Goal: Information Seeking & Learning: Learn about a topic

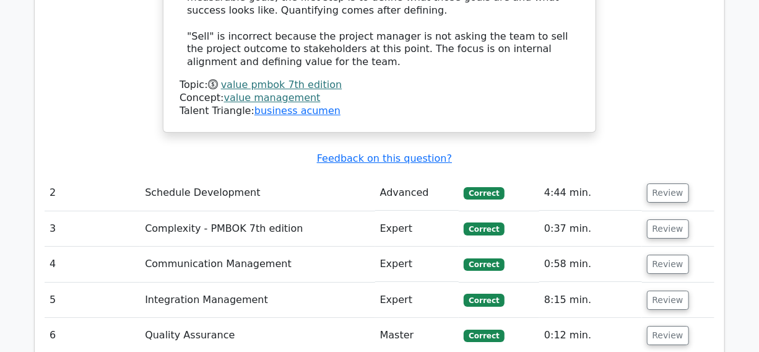
scroll to position [1858, 0]
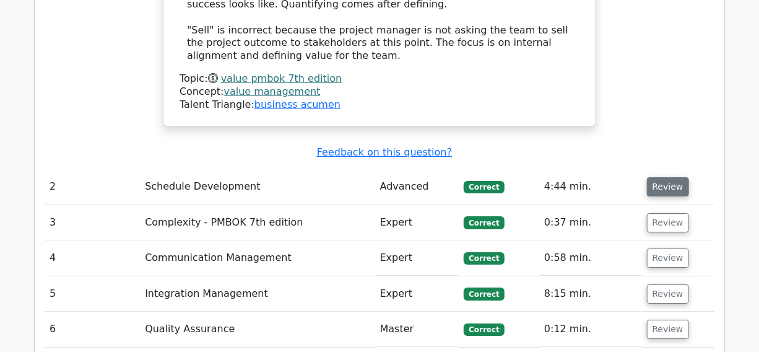
click at [669, 177] on button "Review" at bounding box center [668, 186] width 42 height 19
click at [661, 213] on button "Review" at bounding box center [668, 222] width 42 height 19
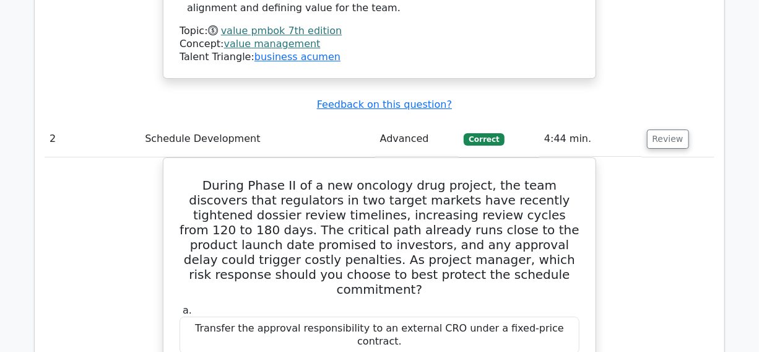
scroll to position [1970, 0]
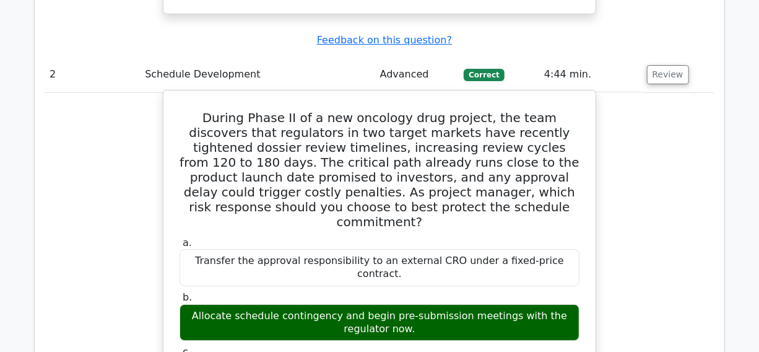
click at [357, 110] on h5 "During Phase II of a new oncology drug project, the team discovers that regulat…" at bounding box center [379, 169] width 403 height 119
copy h5 "oncology"
click at [429, 110] on h5 "During Phase II of a new oncology drug project, the team discovers that regulat…" at bounding box center [379, 169] width 403 height 119
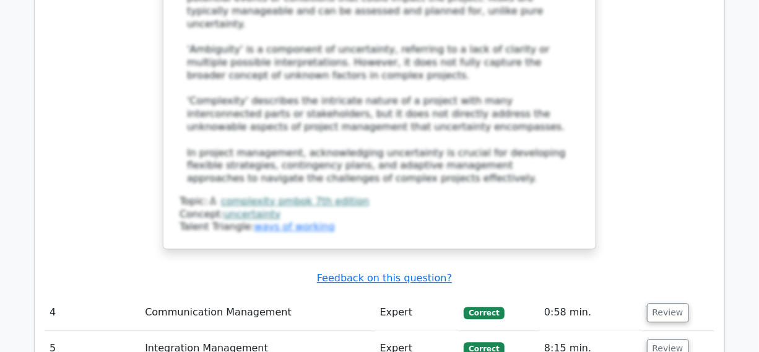
scroll to position [3322, 0]
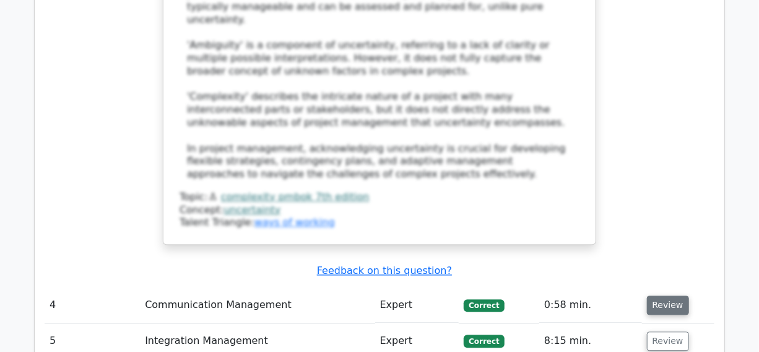
click at [661, 295] on button "Review" at bounding box center [668, 304] width 42 height 19
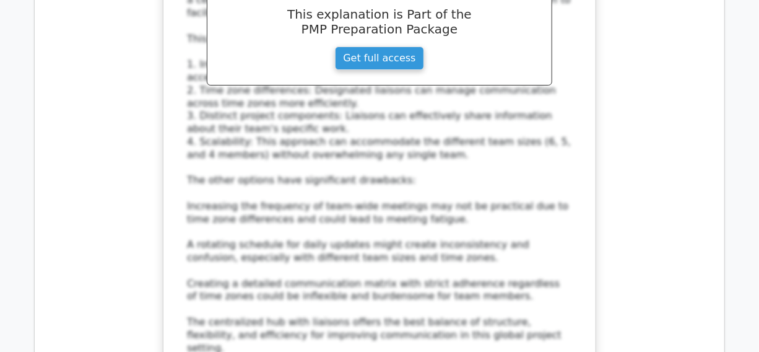
scroll to position [4166, 0]
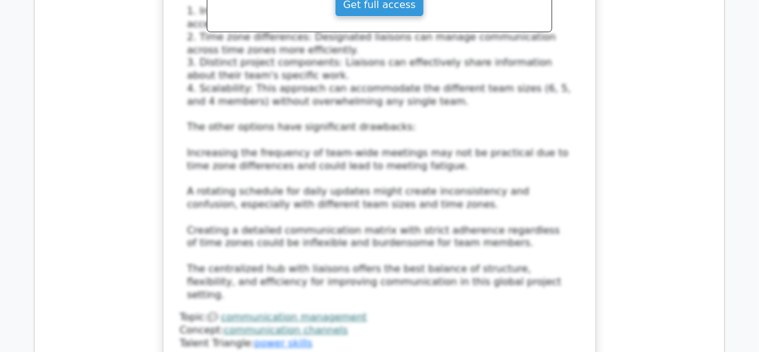
drag, startPoint x: 663, startPoint y: 230, endPoint x: 660, endPoint y: 253, distance: 23.0
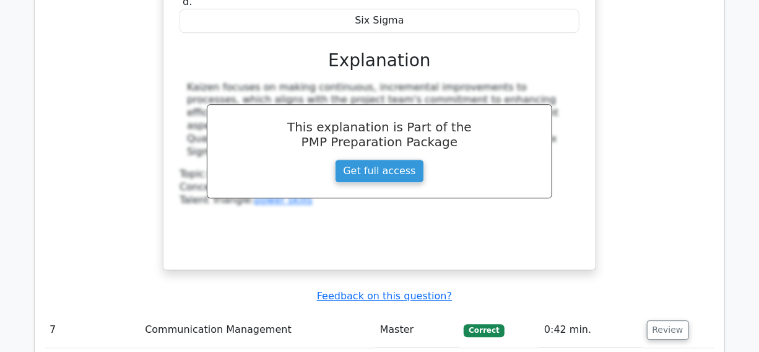
scroll to position [5630, 0]
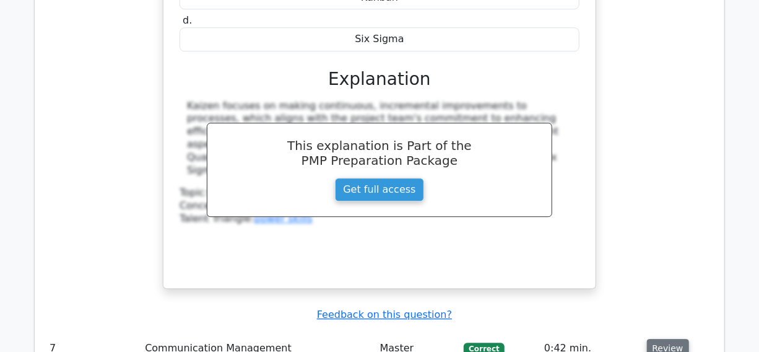
click at [663, 339] on button "Review" at bounding box center [668, 348] width 42 height 19
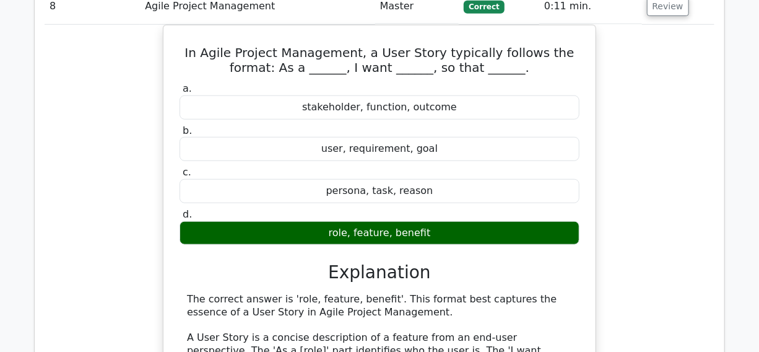
scroll to position [6925, 0]
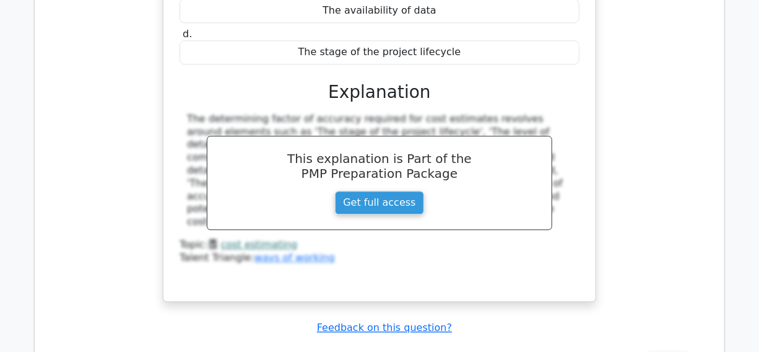
scroll to position [7544, 0]
drag, startPoint x: 666, startPoint y: 33, endPoint x: 662, endPoint y: 54, distance: 20.9
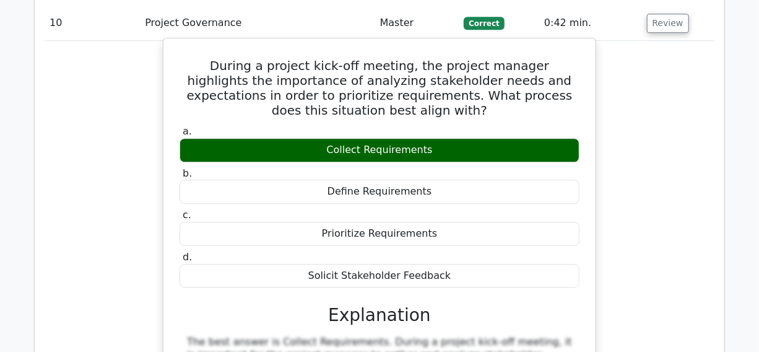
scroll to position [8107, 0]
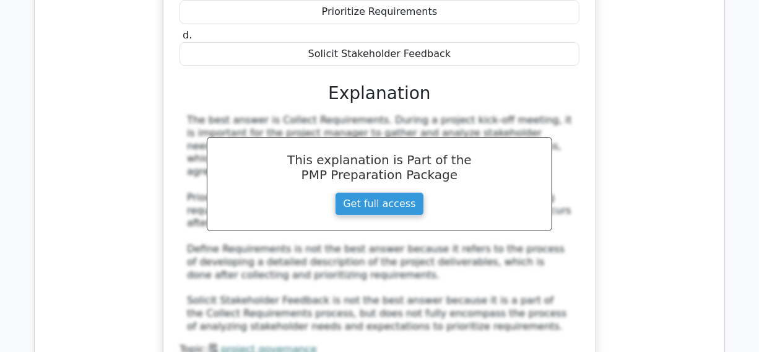
drag, startPoint x: 668, startPoint y: 129, endPoint x: 657, endPoint y: 160, distance: 33.5
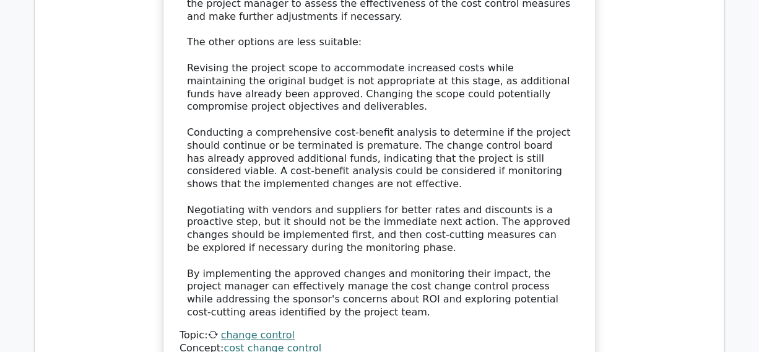
scroll to position [9177, 0]
drag, startPoint x: 663, startPoint y: 85, endPoint x: 664, endPoint y: 116, distance: 31.0
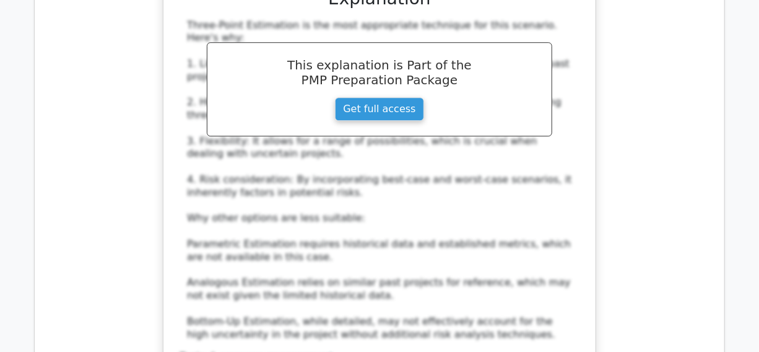
scroll to position [9909, 0]
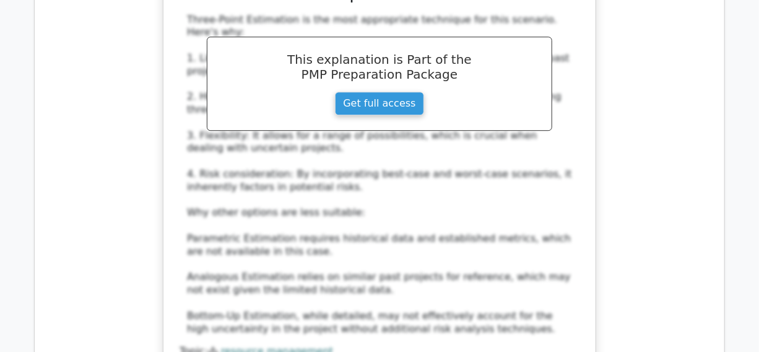
drag, startPoint x: 658, startPoint y: 83, endPoint x: 659, endPoint y: 112, distance: 29.1
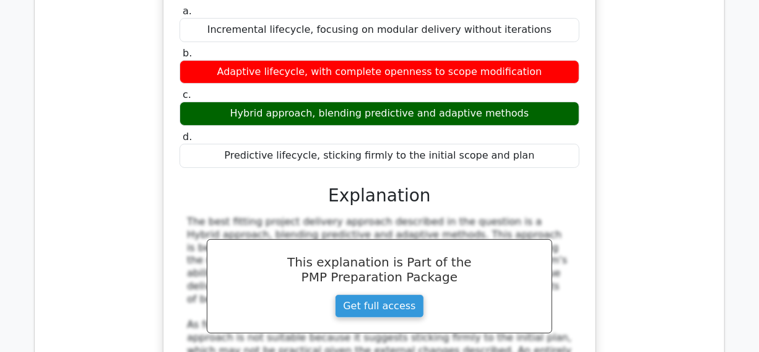
scroll to position [10529, 0]
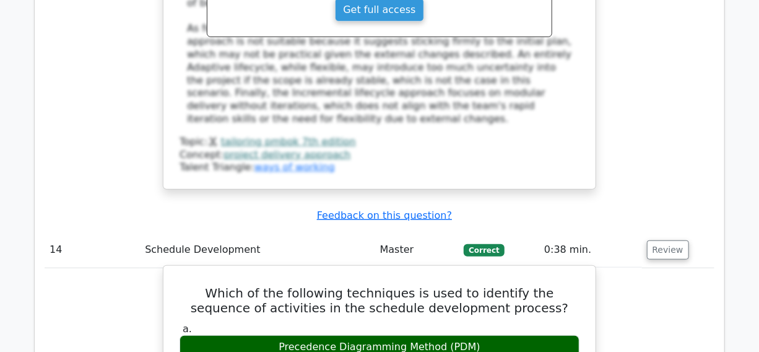
scroll to position [11035, 0]
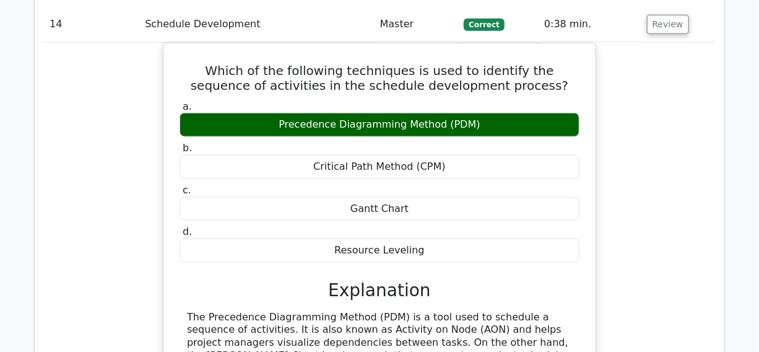
drag, startPoint x: 660, startPoint y: 126, endPoint x: 660, endPoint y: 148, distance: 22.3
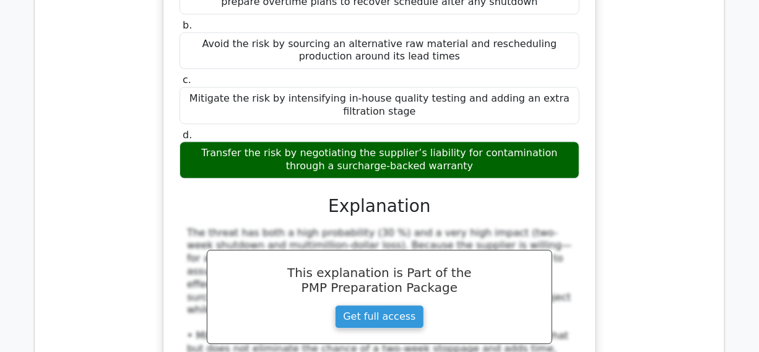
scroll to position [11823, 0]
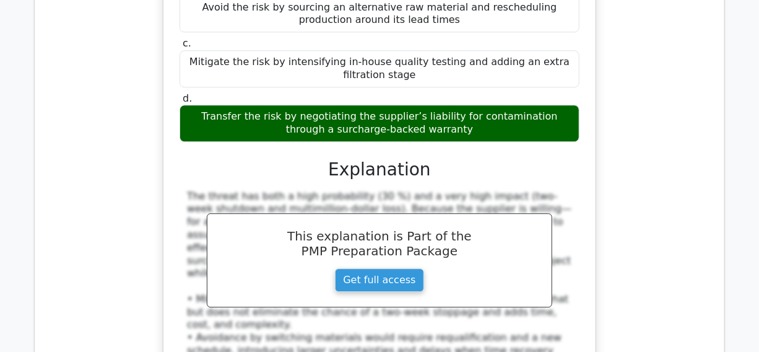
drag, startPoint x: 662, startPoint y: 91, endPoint x: 658, endPoint y: 118, distance: 27.5
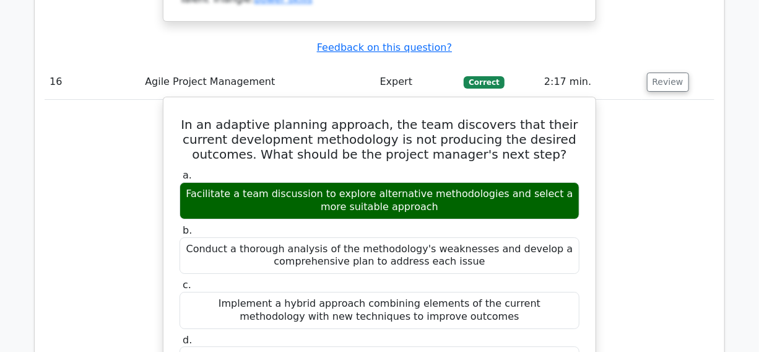
scroll to position [12304, 0]
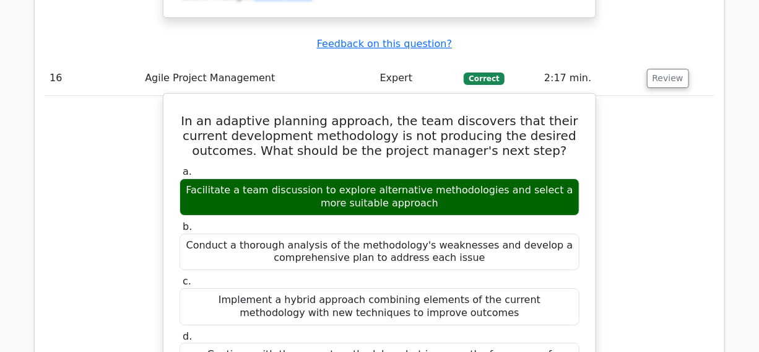
drag, startPoint x: 180, startPoint y: 103, endPoint x: 325, endPoint y: 251, distance: 206.7
copy div "The best answer is to facilitate a team discussion to explore alternative metho…"
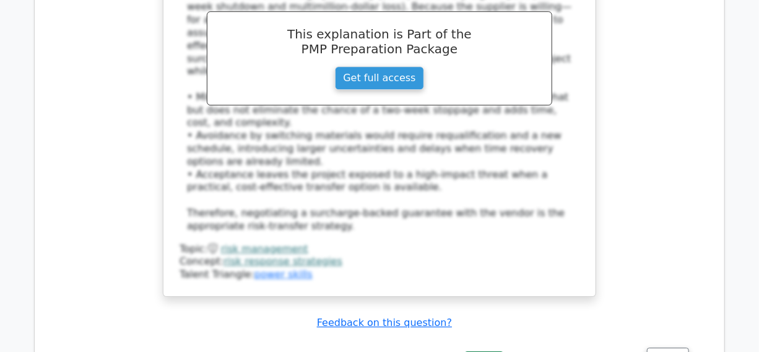
scroll to position [12022, 0]
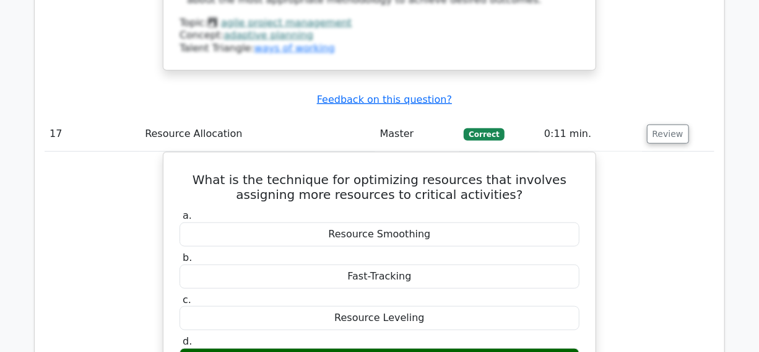
scroll to position [13092, 0]
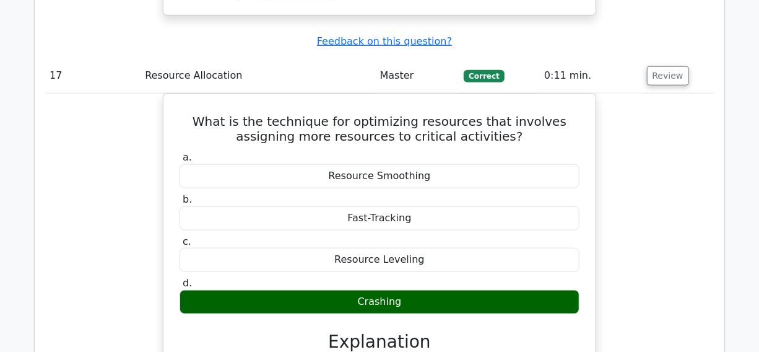
drag, startPoint x: 663, startPoint y: 108, endPoint x: 663, endPoint y: 116, distance: 7.5
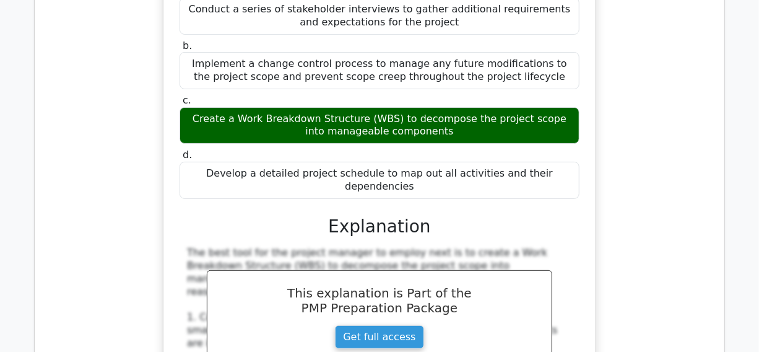
scroll to position [14725, 0]
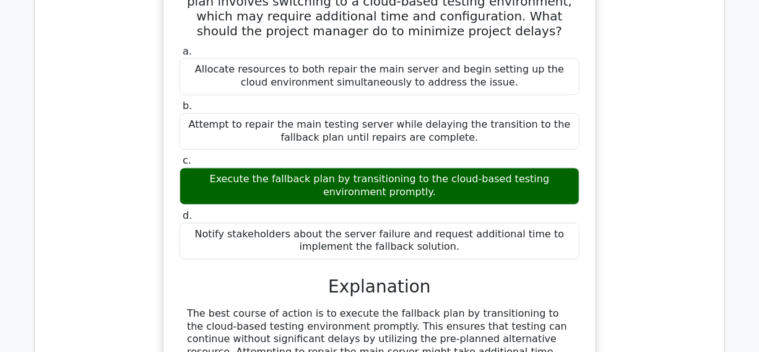
scroll to position [15763, 0]
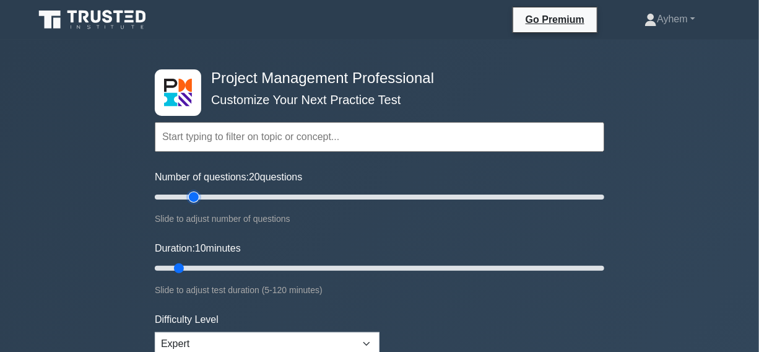
type input "20"
click at [190, 198] on input "Number of questions: 20 questions" at bounding box center [380, 197] width 450 height 15
type input "40"
click at [284, 266] on input "Duration: 10 minutes" at bounding box center [380, 268] width 450 height 15
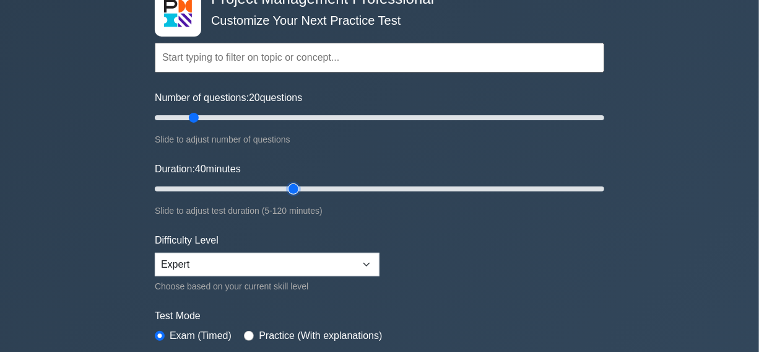
scroll to position [225, 0]
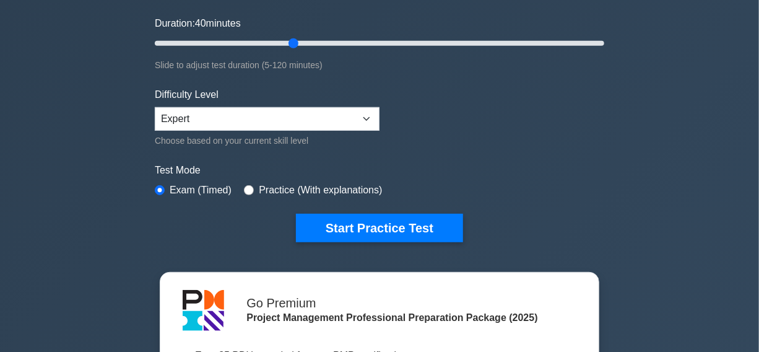
drag, startPoint x: 378, startPoint y: 223, endPoint x: 152, endPoint y: 209, distance: 225.8
click at [378, 222] on button "Start Practice Test" at bounding box center [379, 228] width 167 height 28
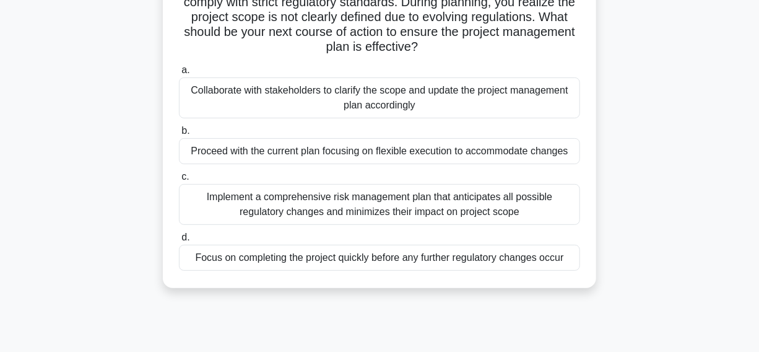
scroll to position [112, 0]
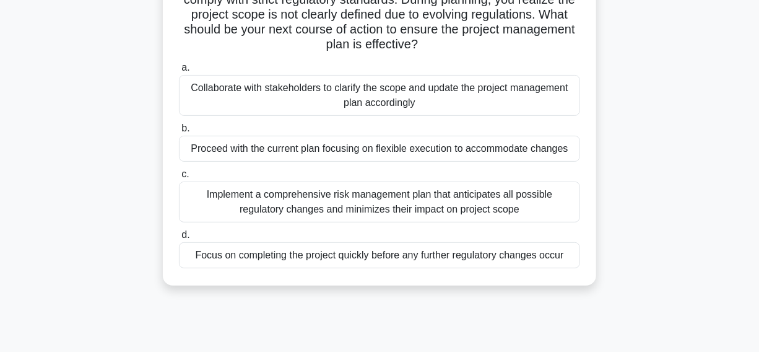
click at [219, 111] on div "Collaborate with stakeholders to clarify the scope and update the project manag…" at bounding box center [379, 95] width 401 height 41
click at [179, 72] on input "a. Collaborate with stakeholders to clarify the scope and update the project ma…" at bounding box center [179, 68] width 0 height 8
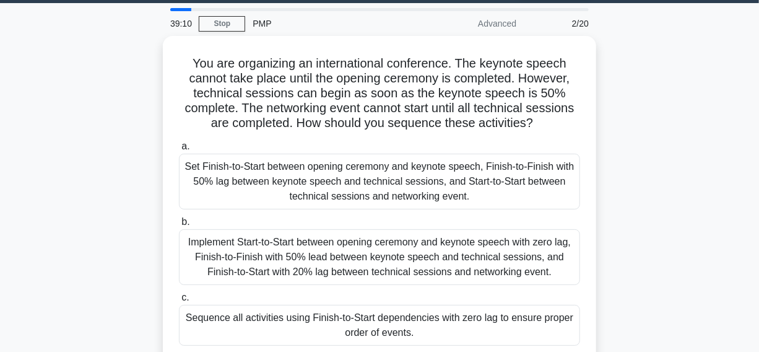
scroll to position [56, 0]
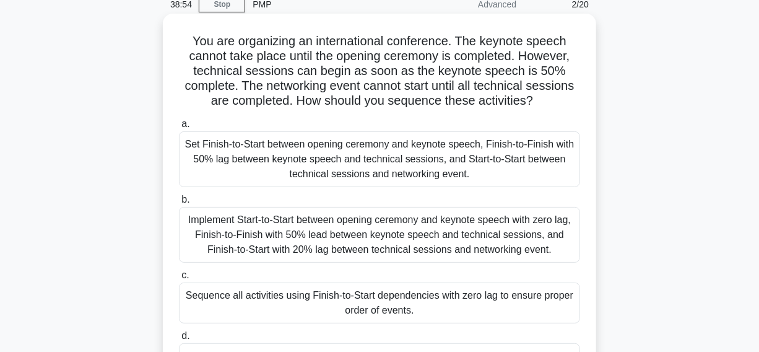
click at [498, 43] on h5 "You are organizing an international conference. The keynote speech cannot take …" at bounding box center [380, 71] width 404 height 76
copy h5 "keynote"
click at [231, 64] on h5 "You are organizing an international conference. The keynote speech cannot take …" at bounding box center [380, 71] width 404 height 76
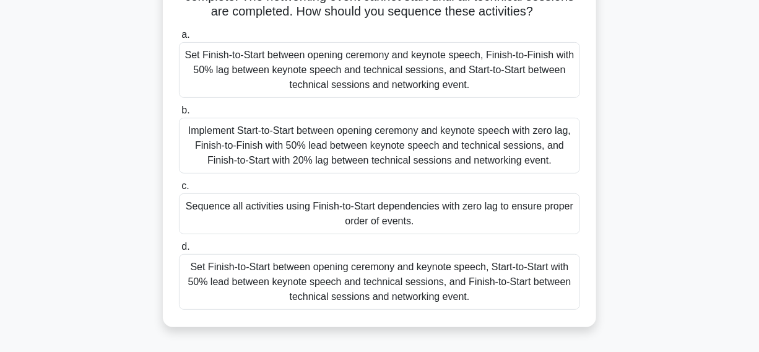
scroll to position [168, 0]
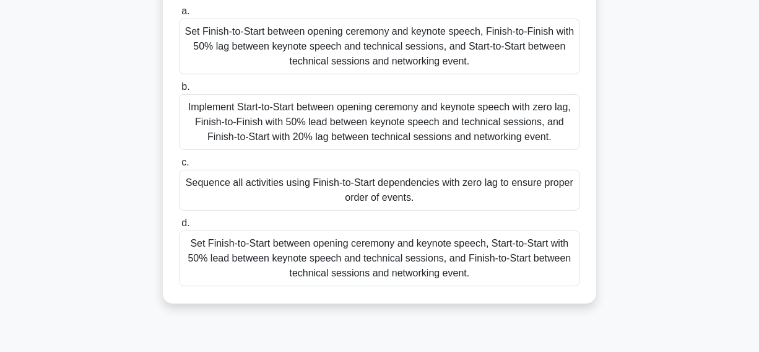
click at [242, 257] on div "Set Finish-to-Start between opening ceremony and keynote speech, Start-to-Start…" at bounding box center [379, 258] width 401 height 56
click at [179, 227] on input "d. Set Finish-to-Start between opening ceremony and keynote speech, Start-to-St…" at bounding box center [179, 223] width 0 height 8
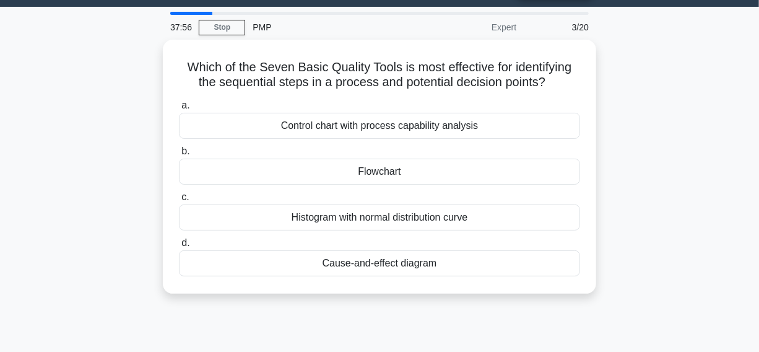
scroll to position [0, 0]
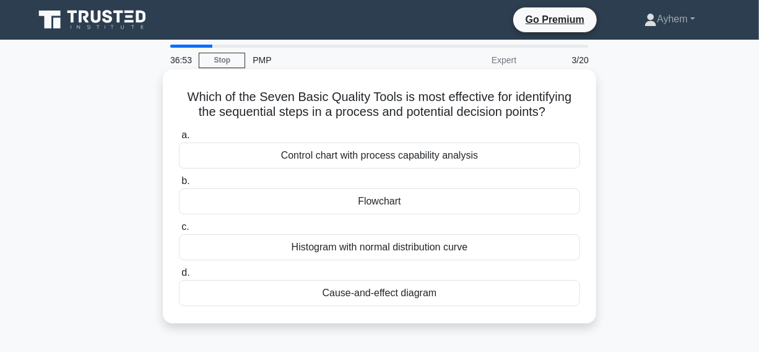
click at [312, 204] on div "Flowchart" at bounding box center [379, 201] width 401 height 26
click at [179, 185] on input "b. Flowchart" at bounding box center [179, 181] width 0 height 8
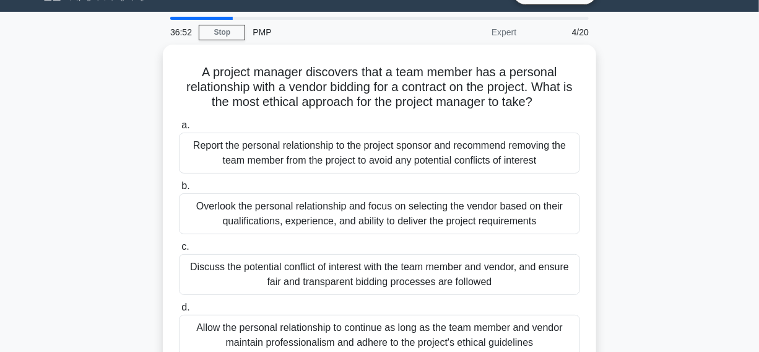
scroll to position [56, 0]
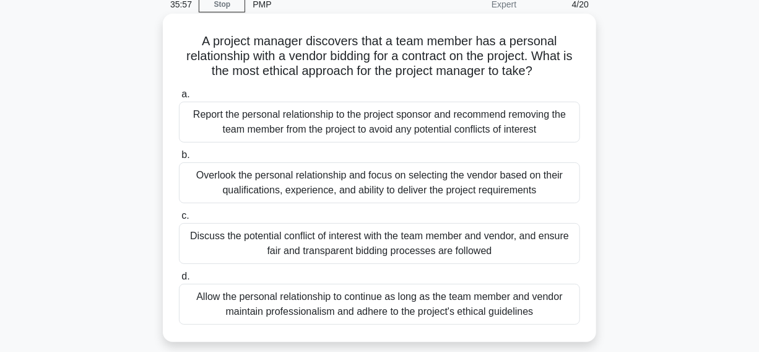
click at [195, 124] on div "Report the personal relationship to the project sponsor and recommend removing …" at bounding box center [379, 122] width 401 height 41
click at [179, 98] on input "a. Report the personal relationship to the project sponsor and recommend removi…" at bounding box center [179, 94] width 0 height 8
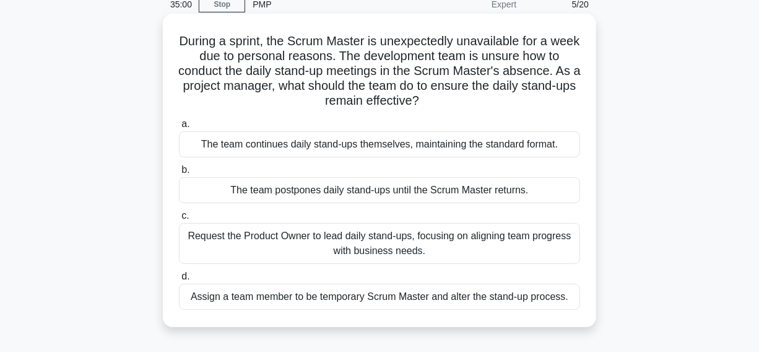
click at [204, 149] on div "The team continues daily stand-ups themselves, maintaining the standard format." at bounding box center [379, 144] width 401 height 26
click at [179, 128] on input "a. The team continues daily stand-ups themselves, maintaining the standard form…" at bounding box center [179, 124] width 0 height 8
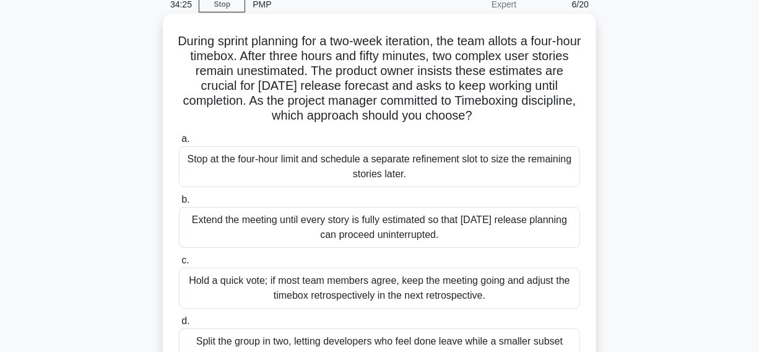
click at [521, 43] on h5 "During sprint planning for a two-week iteration, the team allots a four-hour ti…" at bounding box center [380, 78] width 404 height 90
copy h5 "allots"
click at [518, 46] on h5 "During sprint planning for a two-week iteration, the team allots a four-hour ti…" at bounding box center [380, 78] width 404 height 90
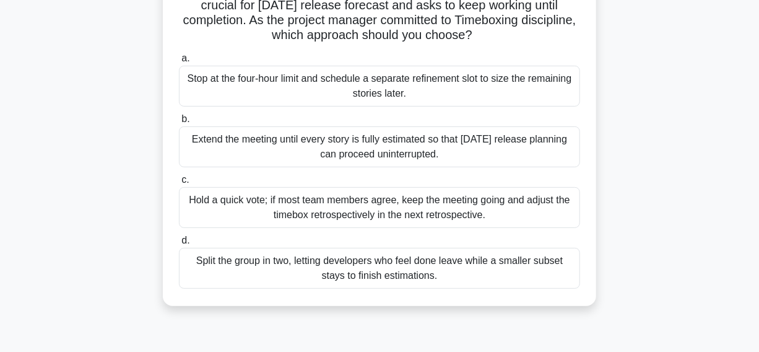
scroll to position [112, 0]
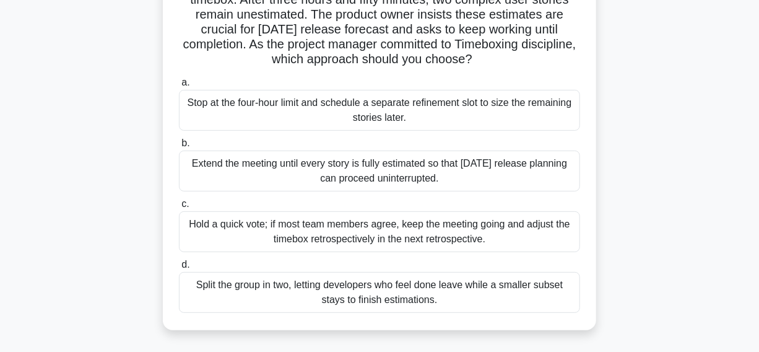
click at [219, 115] on div "Stop at the four-hour limit and schedule a separate refinement slot to size the…" at bounding box center [379, 110] width 401 height 41
click at [179, 87] on input "a. Stop at the four-hour limit and schedule a separate refinement slot to size …" at bounding box center [179, 83] width 0 height 8
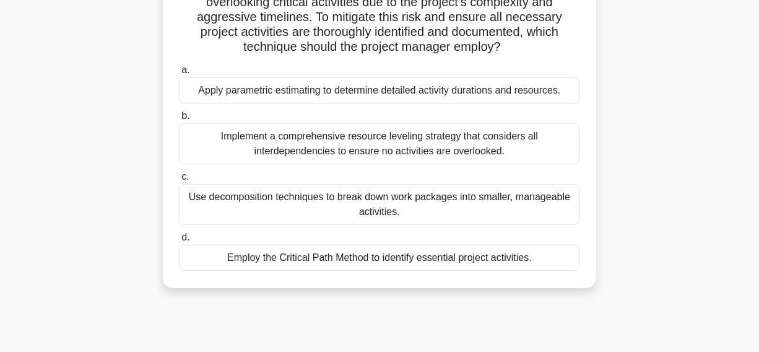
scroll to position [168, 0]
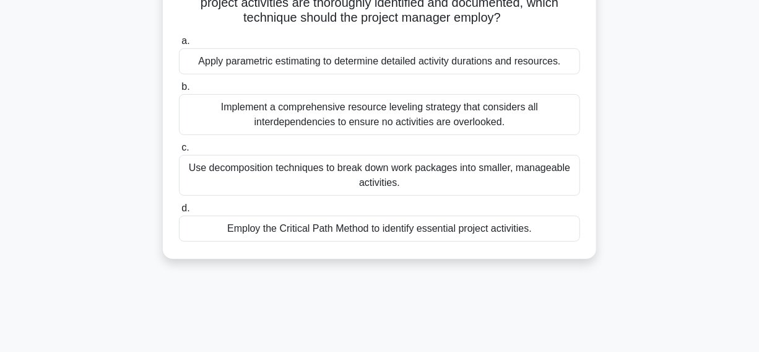
click at [222, 178] on div "Use decomposition techniques to break down work packages into smaller, manageab…" at bounding box center [379, 175] width 401 height 41
click at [179, 152] on input "c. Use decomposition techniques to break down work packages into smaller, manag…" at bounding box center [179, 148] width 0 height 8
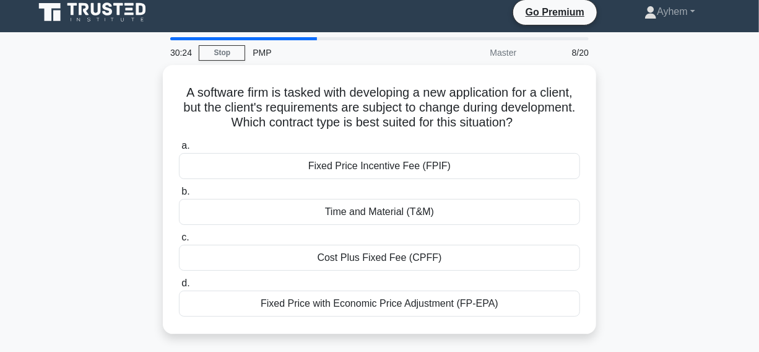
scroll to position [15, 0]
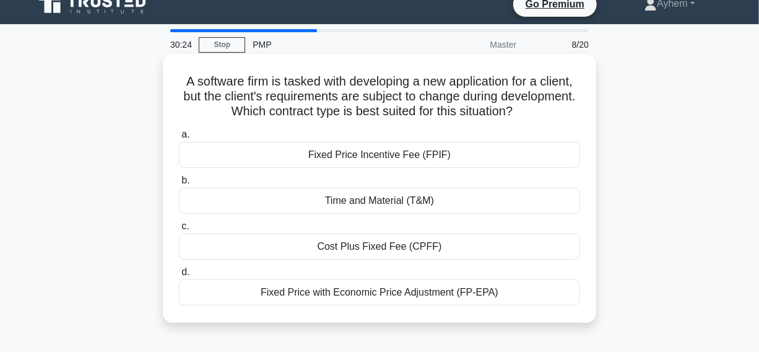
drag, startPoint x: 173, startPoint y: 94, endPoint x: 453, endPoint y: 242, distance: 316.7
click at [583, 340] on div "A software firm is tasked with developing a new application for a client, but t…" at bounding box center [380, 199] width 706 height 284
copy div "A software firm is tasked with developing a new application for a client, but t…"
click at [577, 112] on h5 "A software firm is tasked with developing a new application for a client, but t…" at bounding box center [380, 97] width 404 height 46
click at [307, 199] on div "Time and Material (T&M)" at bounding box center [379, 201] width 401 height 26
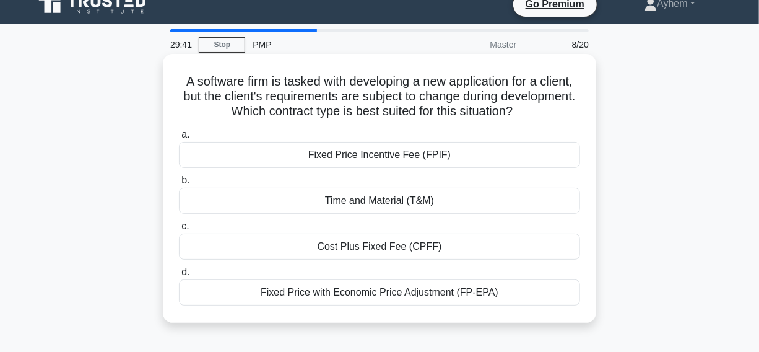
click at [179, 185] on input "b. Time and Material (T&M)" at bounding box center [179, 181] width 0 height 8
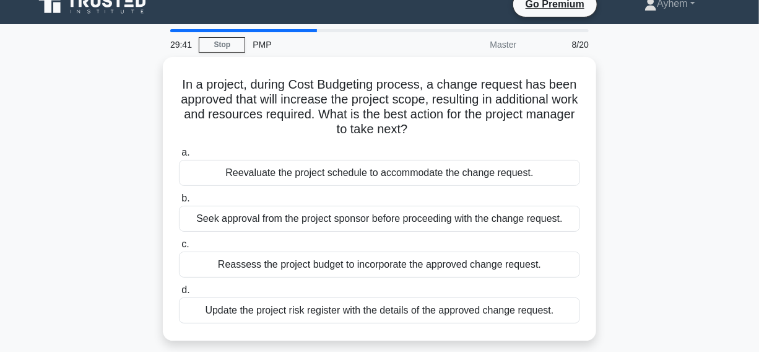
scroll to position [0, 0]
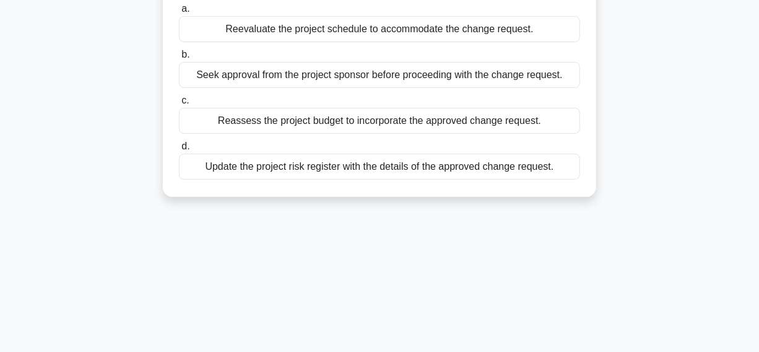
drag, startPoint x: 176, startPoint y: 92, endPoint x: 460, endPoint y: 289, distance: 345.8
click at [609, 322] on div "27:37 Stop PMP Master 9/20 In a project, during Cost Budgeting process, a chang…" at bounding box center [380, 194] width 706 height 619
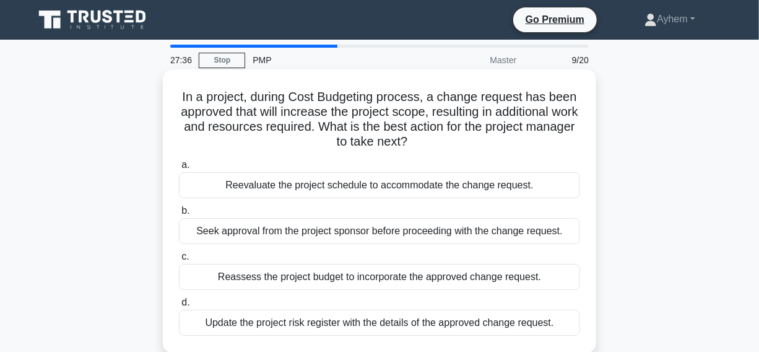
copy div "In a project, during Cost Budgeting process, a change request has been approved…"
click at [422, 142] on icon ".spinner_0XTQ{transform-origin:center;animation:spinner_y6GP .75s linear infini…" at bounding box center [415, 142] width 15 height 15
click at [208, 279] on div "Reassess the project budget to incorporate the approved change request." at bounding box center [379, 277] width 401 height 26
click at [179, 261] on input "c. Reassess the project budget to incorporate the approved change request." at bounding box center [179, 257] width 0 height 8
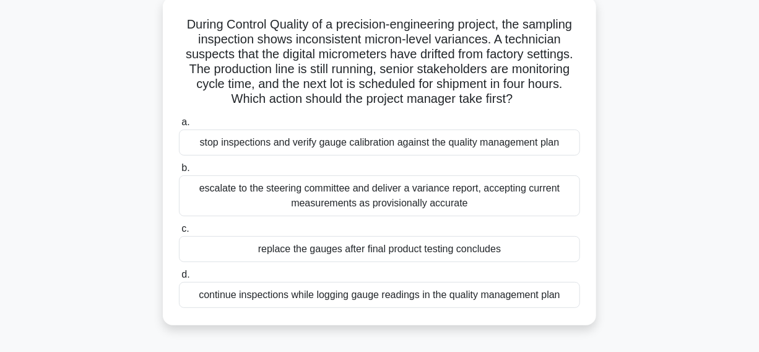
scroll to position [56, 0]
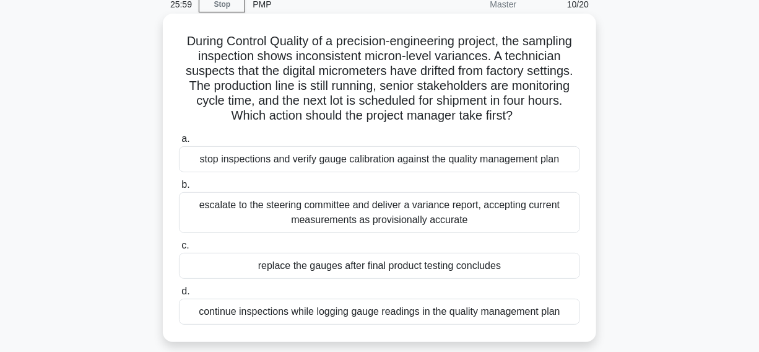
click at [194, 161] on div "stop inspections and verify gauge calibration against the quality management pl…" at bounding box center [379, 159] width 401 height 26
click at [179, 143] on input "a. stop inspections and verify gauge calibration against the quality management…" at bounding box center [179, 139] width 0 height 8
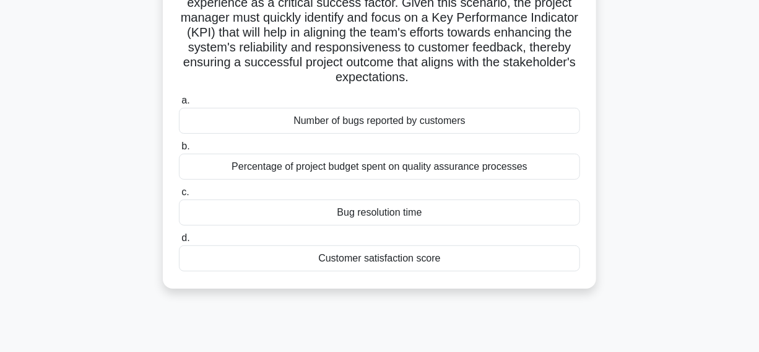
scroll to position [225, 0]
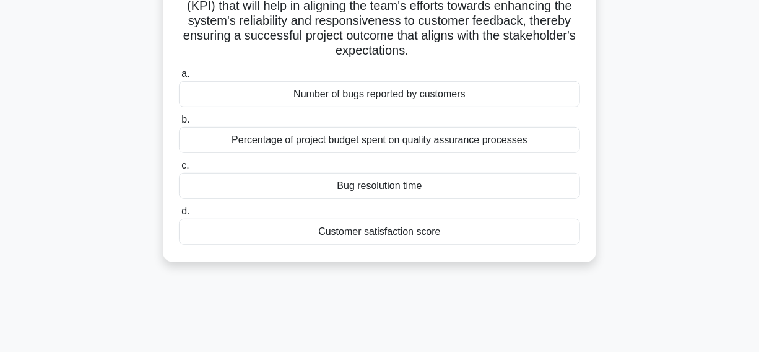
click at [265, 241] on div "Customer satisfaction score" at bounding box center [379, 232] width 401 height 26
click at [179, 216] on input "d. Customer satisfaction score" at bounding box center [179, 211] width 0 height 8
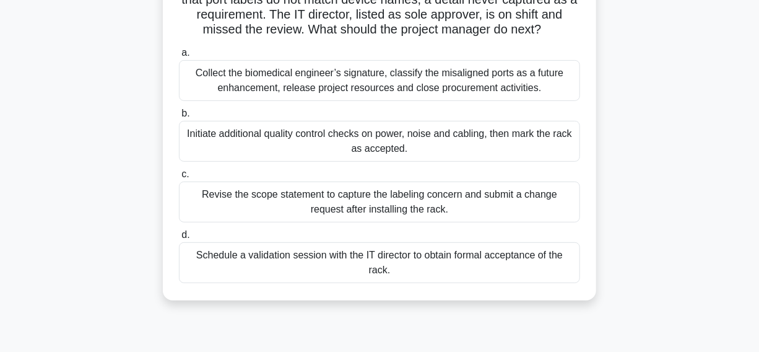
scroll to position [168, 0]
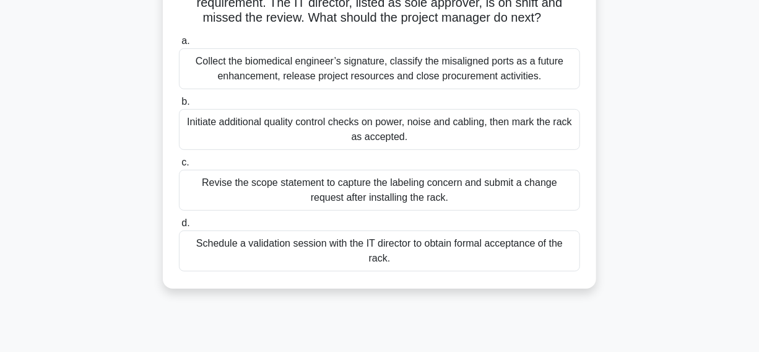
click at [206, 260] on div "Schedule a validation session with the IT director to obtain formal acceptance …" at bounding box center [379, 250] width 401 height 41
click at [179, 227] on input "d. Schedule a validation session with the IT director to obtain formal acceptan…" at bounding box center [179, 223] width 0 height 8
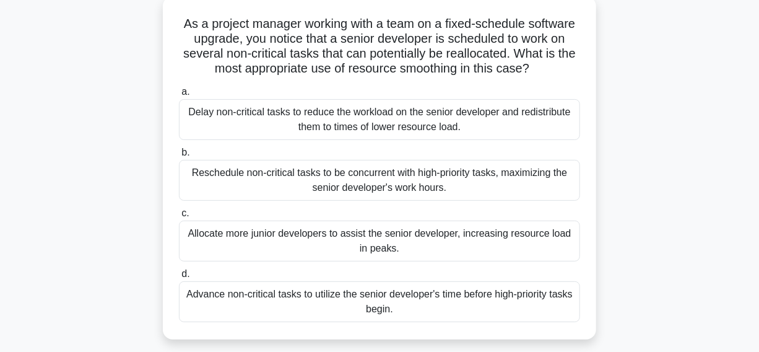
scroll to position [56, 0]
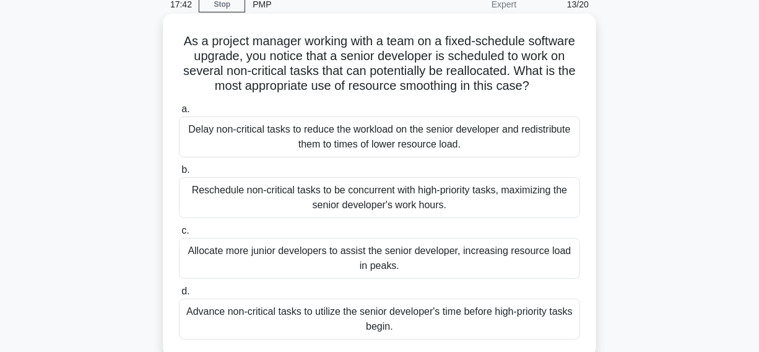
drag, startPoint x: 128, startPoint y: 123, endPoint x: 424, endPoint y: 141, distance: 295.9
click at [500, 147] on div "As a project manager working with a team on a fixed-schedule software upgrade, …" at bounding box center [380, 196] width 706 height 358
copy div "Delay non-critical tasks to reduce the workload on the senior developer and red…"
click at [537, 87] on icon ".spinner_0XTQ{transform-origin:center;animation:spinner_y6GP .75s linear infini…" at bounding box center [537, 86] width 15 height 15
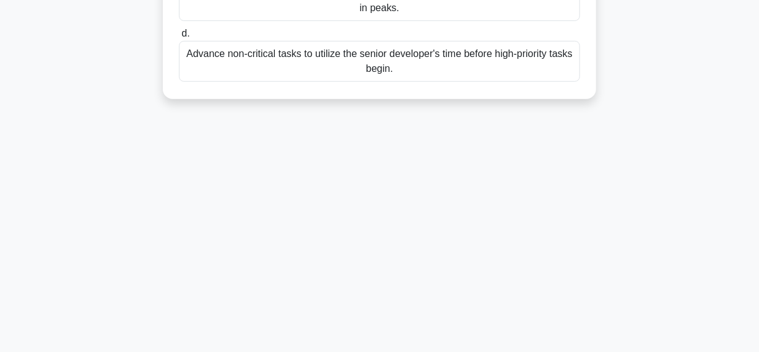
drag, startPoint x: 173, startPoint y: 40, endPoint x: 655, endPoint y: 341, distance: 567.6
click at [668, 350] on main "16:56 Stop PMP Expert 13/20 As a project manager working with a team on a fixed…" at bounding box center [379, 37] width 759 height 629
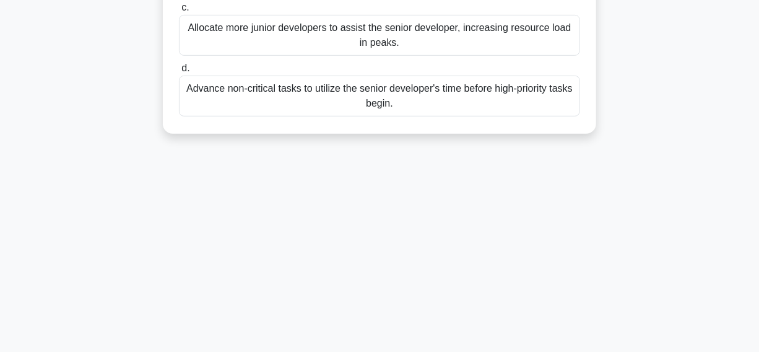
scroll to position [35, 0]
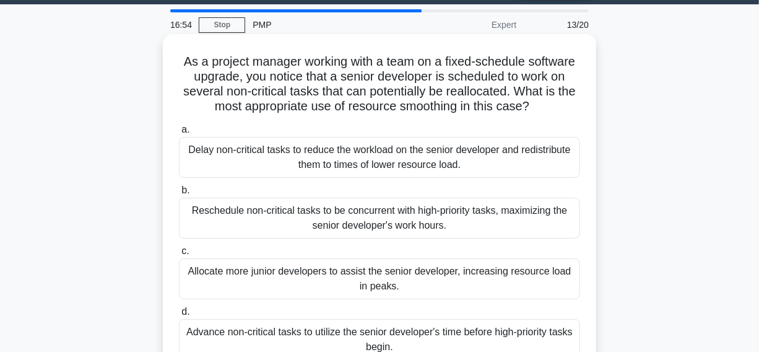
copy div "As a project manager working with a team on a fixed-schedule software upgrade, …"
click at [555, 107] on h5 "As a project manager working with a team on a fixed-schedule software upgrade, …" at bounding box center [380, 84] width 404 height 61
click at [238, 164] on div "Delay non-critical tasks to reduce the workload on the senior developer and red…" at bounding box center [379, 157] width 401 height 41
click at [179, 134] on input "a. Delay non-critical tasks to reduce the workload on the senior developer and …" at bounding box center [179, 130] width 0 height 8
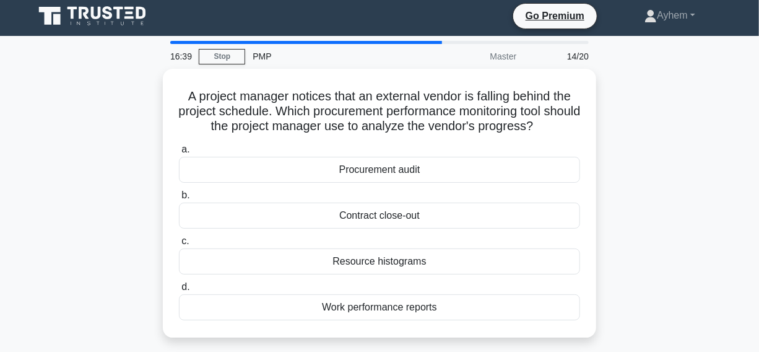
scroll to position [0, 0]
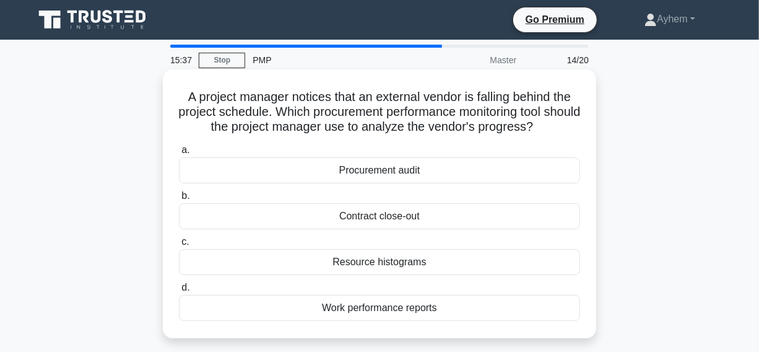
click at [284, 315] on div "Work performance reports" at bounding box center [379, 308] width 401 height 26
click at [179, 292] on input "d. Work performance reports" at bounding box center [179, 288] width 0 height 8
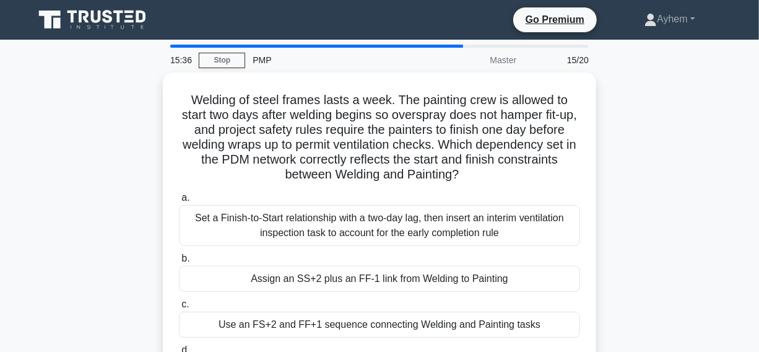
scroll to position [56, 0]
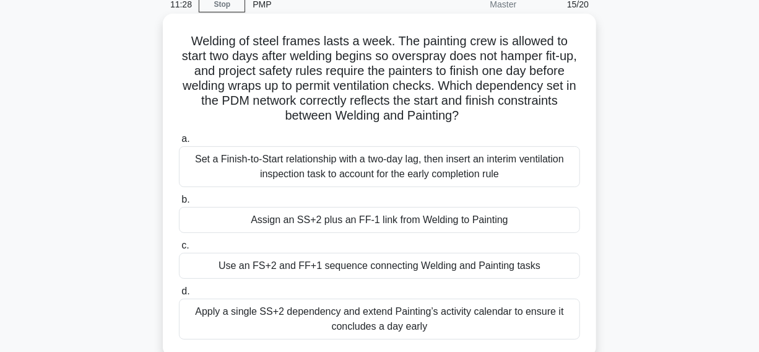
click at [224, 219] on div "Assign an SS+2 plus an FF-1 link from Welding to Painting" at bounding box center [379, 220] width 401 height 26
click at [179, 204] on input "b. Assign an SS+2 plus an FF-1 link from Welding to Painting" at bounding box center [179, 200] width 0 height 8
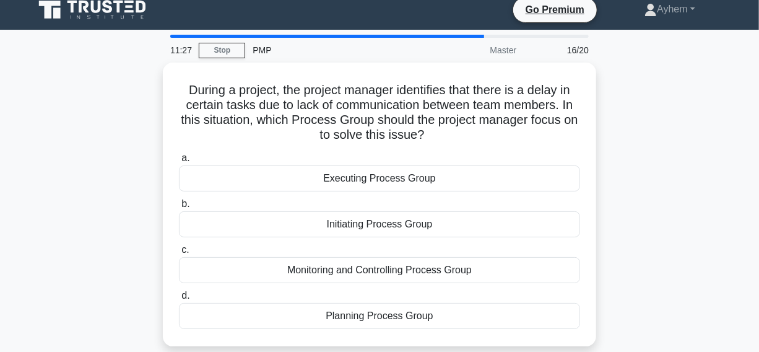
scroll to position [0, 0]
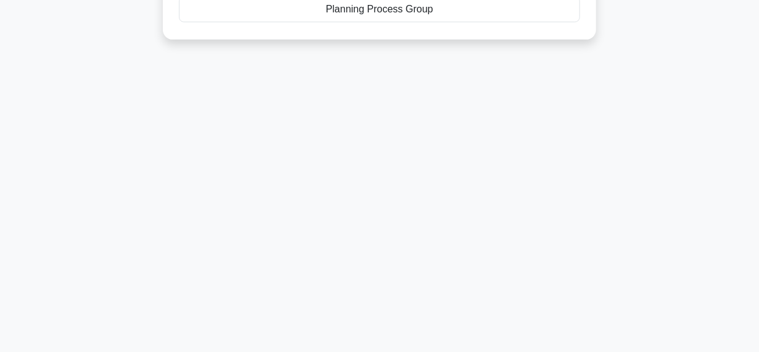
drag, startPoint x: 175, startPoint y: 93, endPoint x: 487, endPoint y: 329, distance: 391.8
click at [500, 341] on div "10:04 Stop PMP Master 16/20 During a project, the project manager identifies th…" at bounding box center [380, 37] width 706 height 619
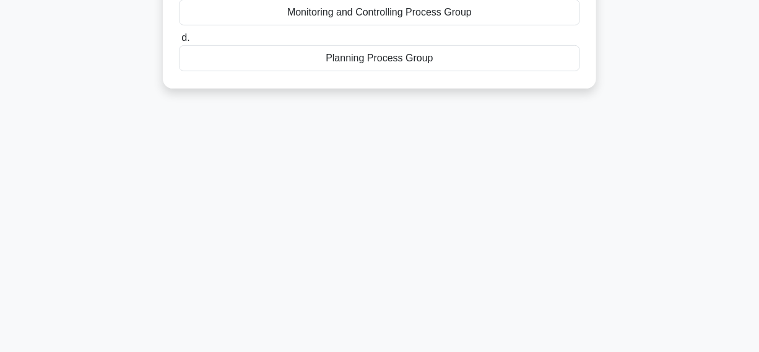
scroll to position [35, 0]
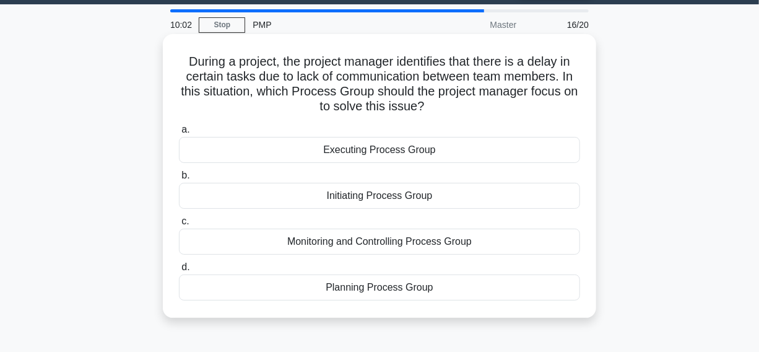
copy div "During a project, the project manager identifies that there is a delay in certa…"
click at [439, 107] on icon ".spinner_0XTQ{transform-origin:center;animation:spinner_y6GP .75s linear infini…" at bounding box center [431, 107] width 15 height 15
click at [260, 246] on div "Monitoring and Controlling Process Group" at bounding box center [379, 242] width 401 height 26
click at [179, 225] on input "c. Monitoring and Controlling Process Group" at bounding box center [179, 221] width 0 height 8
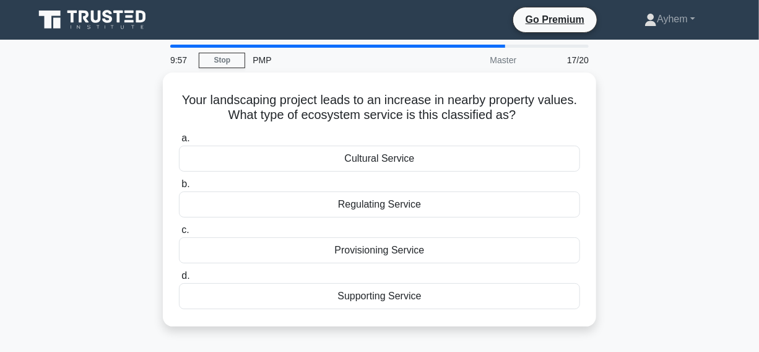
scroll to position [0, 0]
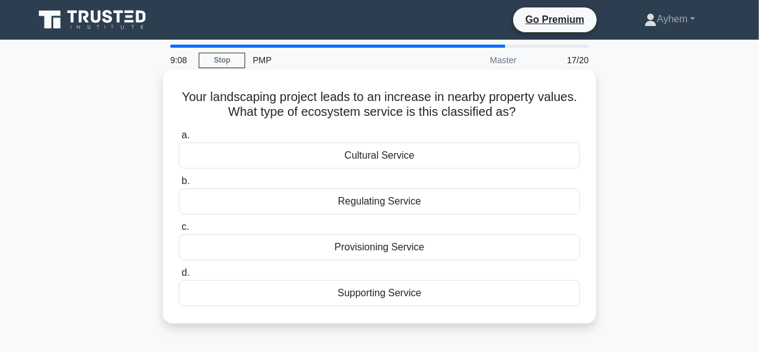
drag, startPoint x: 171, startPoint y: 97, endPoint x: 441, endPoint y: 222, distance: 297.6
click at [502, 284] on div "Your landscaping project leads to an increase in nearby property values. What t…" at bounding box center [380, 196] width 424 height 244
copy div "Your landscaping project leads to an increase in nearby property values. What t…"
click at [525, 114] on icon ".spinner_0XTQ{transform-origin:center;animation:spinner_y6GP .75s linear infini…" at bounding box center [523, 112] width 15 height 15
click at [523, 110] on icon ".spinner_0XTQ{transform-origin:center;animation:spinner_y6GP .75s linear infini…" at bounding box center [523, 112] width 15 height 15
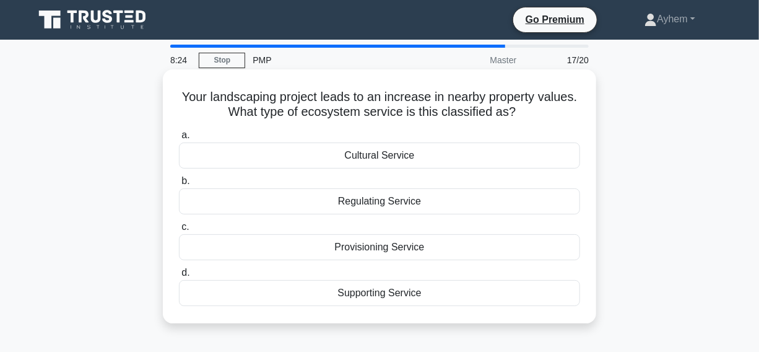
click at [324, 157] on div "Cultural Service" at bounding box center [379, 155] width 401 height 26
click at [179, 139] on input "a. Cultural Service" at bounding box center [179, 135] width 0 height 8
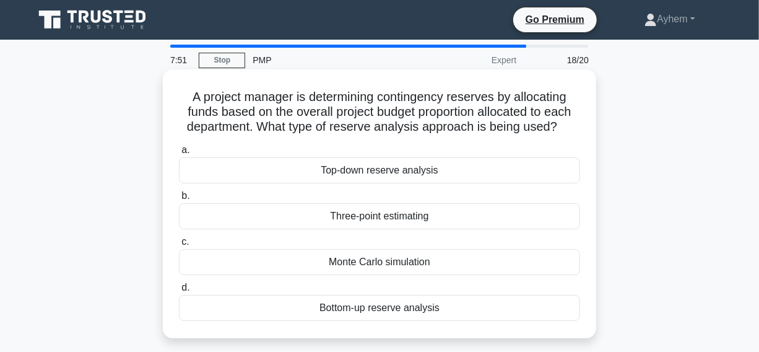
click at [292, 177] on div "Top-down reserve analysis" at bounding box center [379, 170] width 401 height 26
click at [179, 154] on input "a. Top-down reserve analysis" at bounding box center [179, 150] width 0 height 8
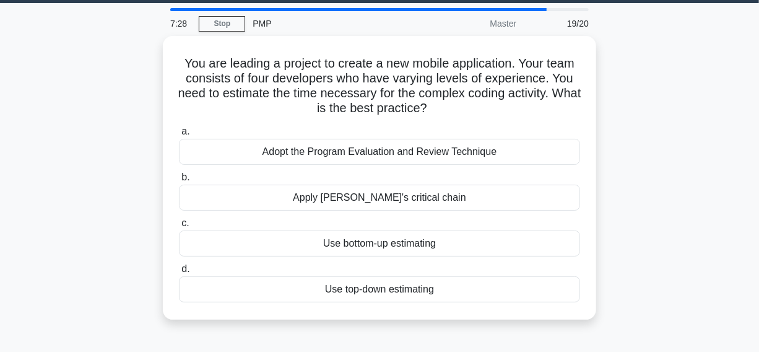
scroll to position [56, 0]
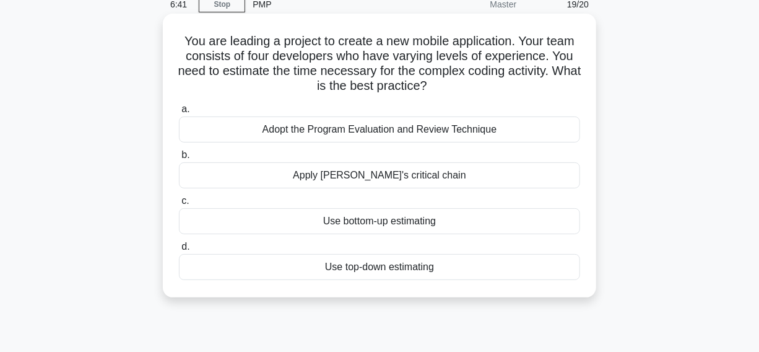
drag, startPoint x: 176, startPoint y: 41, endPoint x: 460, endPoint y: 188, distance: 319.7
click at [587, 321] on div "6:41 Stop PMP Master 19/20 You are leading a project to create a new mobile app…" at bounding box center [380, 298] width 706 height 619
copy div "You are leading a project to create a new mobile application. Your team consist…"
click at [442, 84] on icon ".spinner_0XTQ{transform-origin:center;animation:spinner_y6GP .75s linear infini…" at bounding box center [434, 86] width 15 height 15
drag, startPoint x: 139, startPoint y: 186, endPoint x: 472, endPoint y: 185, distance: 332.6
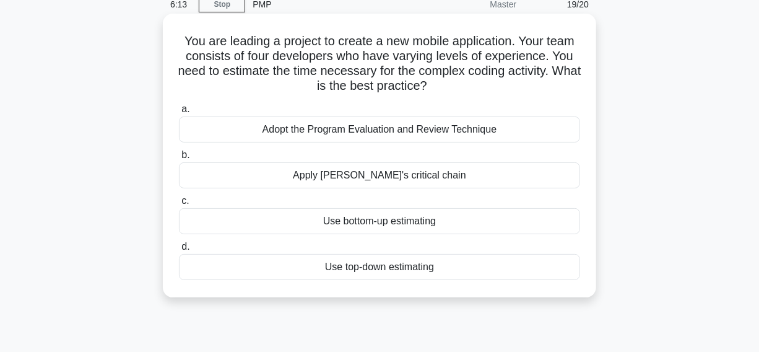
click at [472, 185] on div "You are leading a project to create a new mobile application. Your team consist…" at bounding box center [380, 166] width 706 height 299
copy div "Apply Goldratt's critical chain"
drag, startPoint x: 396, startPoint y: 85, endPoint x: 344, endPoint y: 87, distance: 52.7
click at [395, 84] on h5 "You are leading a project to create a new mobile application. Your team consist…" at bounding box center [380, 63] width 404 height 61
drag, startPoint x: 242, startPoint y: 128, endPoint x: 515, endPoint y: 134, distance: 273.8
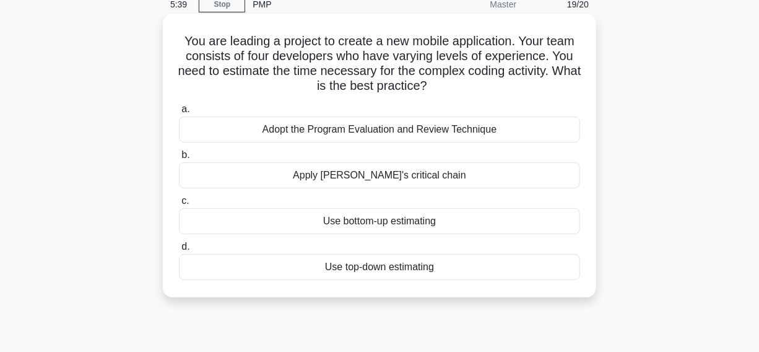
click at [515, 134] on div "Adopt the Program Evaluation and Review Technique" at bounding box center [379, 129] width 401 height 26
click at [442, 81] on icon ".spinner_0XTQ{transform-origin:center;animation:spinner_y6GP .75s linear infini…" at bounding box center [434, 86] width 15 height 15
click at [237, 132] on div "Adopt the Program Evaluation and Review Technique" at bounding box center [379, 129] width 401 height 26
click at [179, 113] on input "a. Adopt the Program Evaluation and Review Technique" at bounding box center [179, 109] width 0 height 8
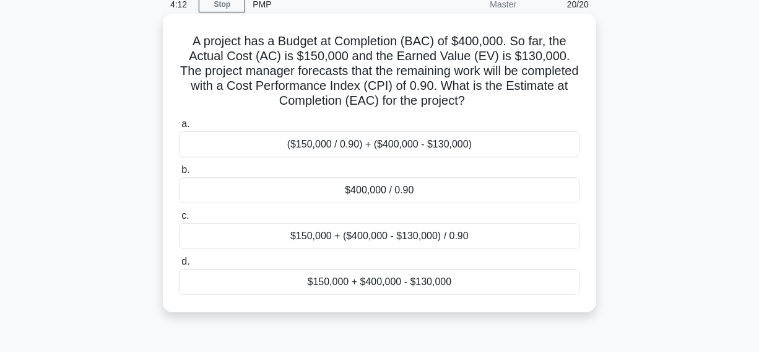
drag, startPoint x: 282, startPoint y: 195, endPoint x: 275, endPoint y: 194, distance: 7.5
click at [279, 194] on div "$400,000 / 0.90" at bounding box center [379, 190] width 401 height 26
click at [179, 174] on input "b. $400,000 / 0.90" at bounding box center [179, 170] width 0 height 8
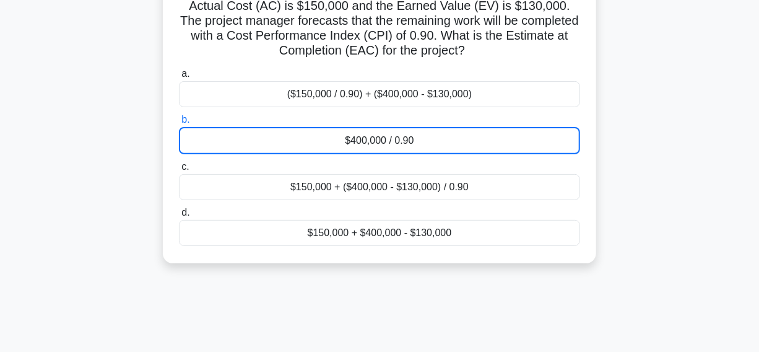
scroll to position [225, 0]
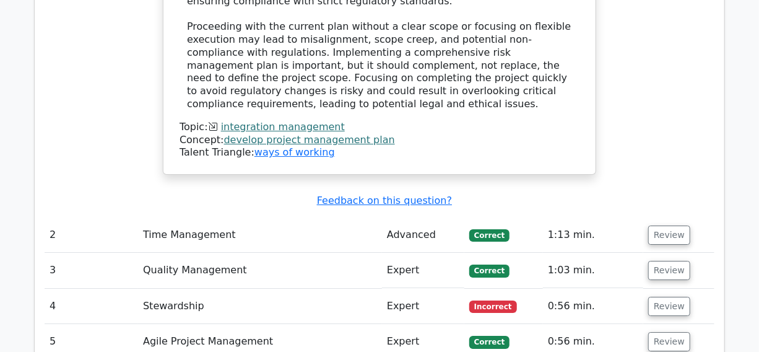
scroll to position [1914, 0]
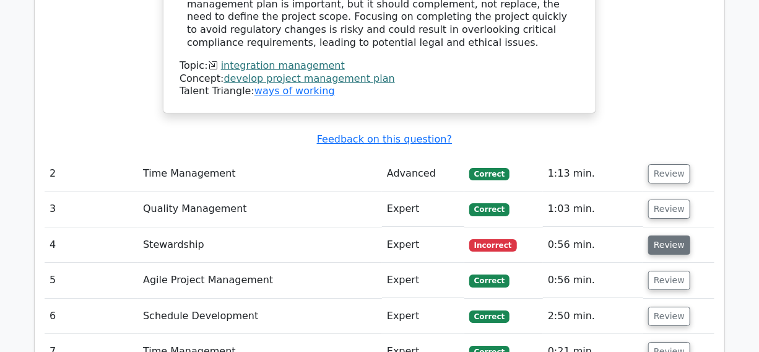
click at [666, 235] on button "Review" at bounding box center [669, 244] width 42 height 19
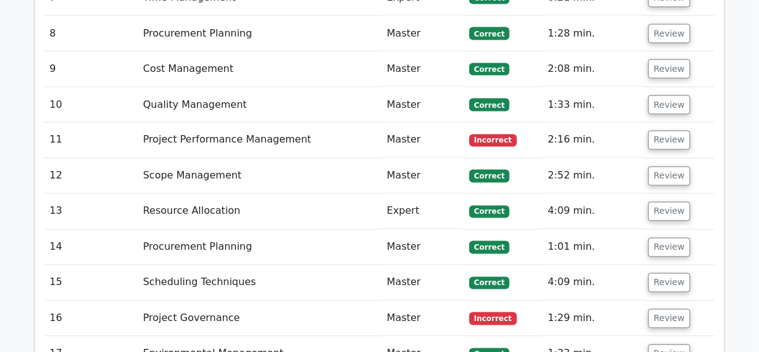
scroll to position [3040, 0]
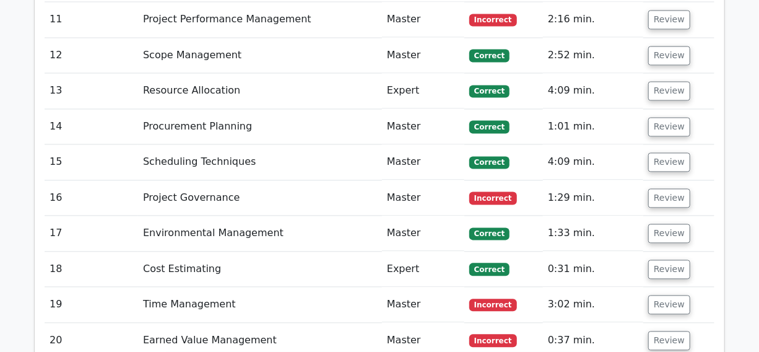
scroll to position [3097, 0]
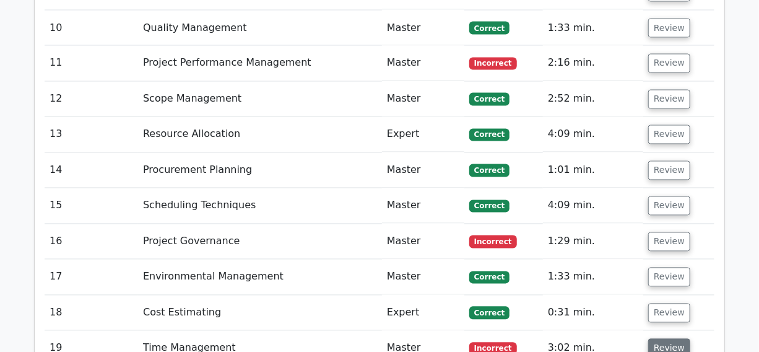
click at [667, 339] on button "Review" at bounding box center [669, 348] width 42 height 19
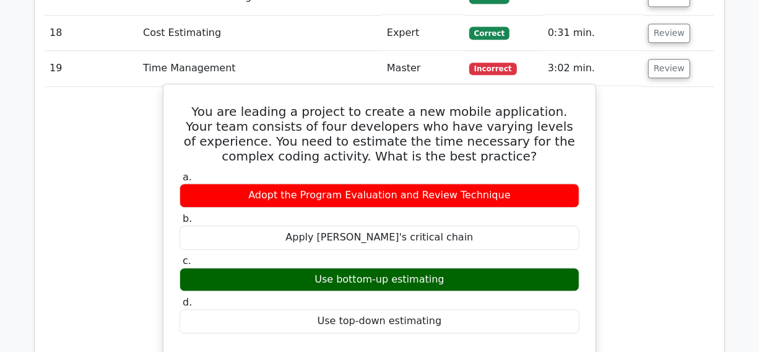
scroll to position [3378, 0]
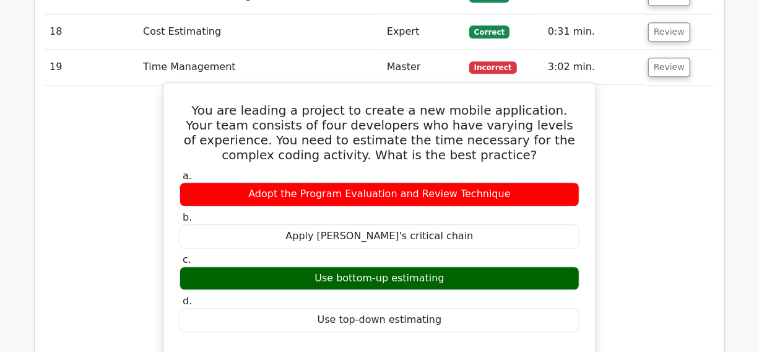
drag, startPoint x: 171, startPoint y: 205, endPoint x: 302, endPoint y: 234, distance: 133.9
click at [576, 310] on div "You are leading a project to create a new mobile application. Your team consist…" at bounding box center [379, 327] width 422 height 479
copy div "In a project management scenario, when the task is complex and the team has var…"
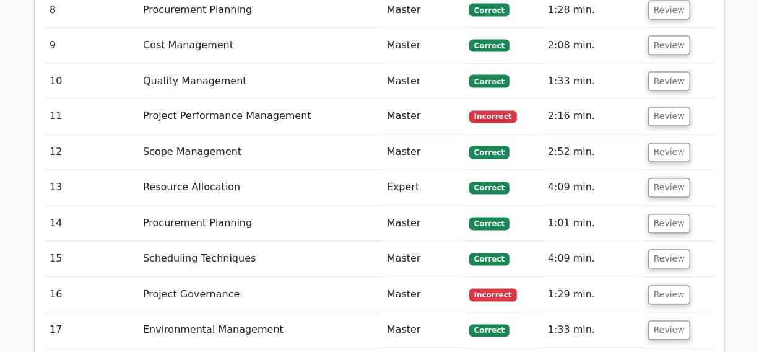
scroll to position [3040, 0]
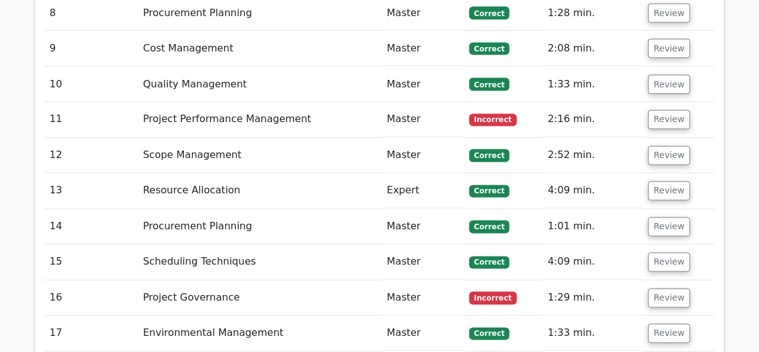
click at [662, 324] on button "Review" at bounding box center [669, 333] width 42 height 19
click at [671, 289] on button "Review" at bounding box center [669, 298] width 42 height 19
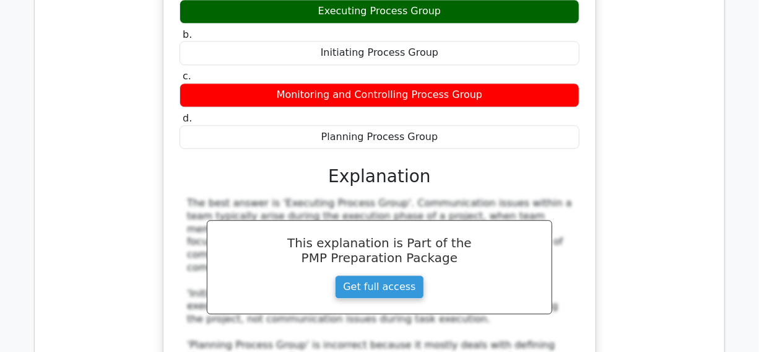
scroll to position [3434, 0]
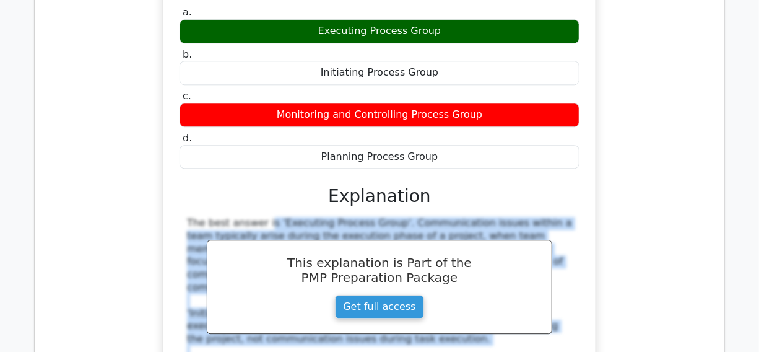
drag, startPoint x: 178, startPoint y: 45, endPoint x: 314, endPoint y: 254, distance: 249.4
click at [397, 275] on div "a. Executing Process Group b. Initiating Process Group c." at bounding box center [379, 263] width 403 height 519
copy div "The best answer is 'Executing Process Group'. Communication issues within a tea…"
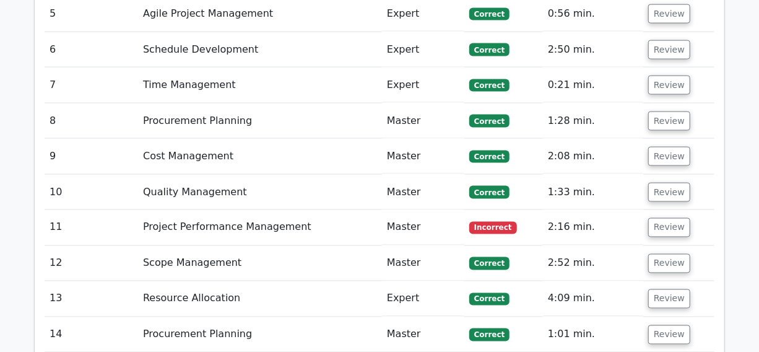
scroll to position [2928, 0]
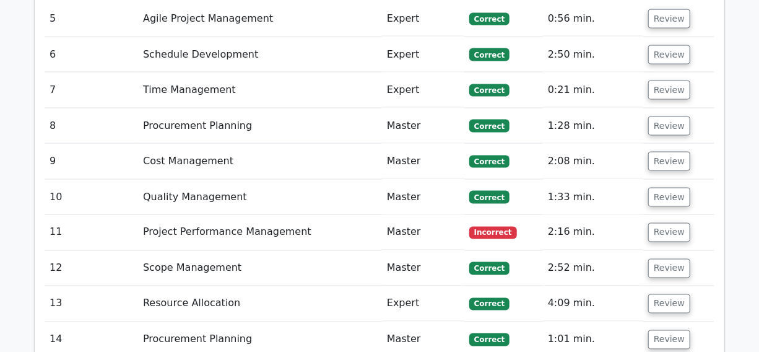
click at [666, 330] on button "Review" at bounding box center [669, 339] width 42 height 19
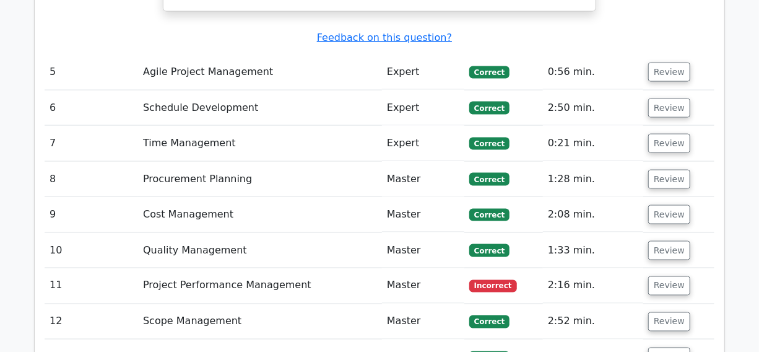
scroll to position [2871, 0]
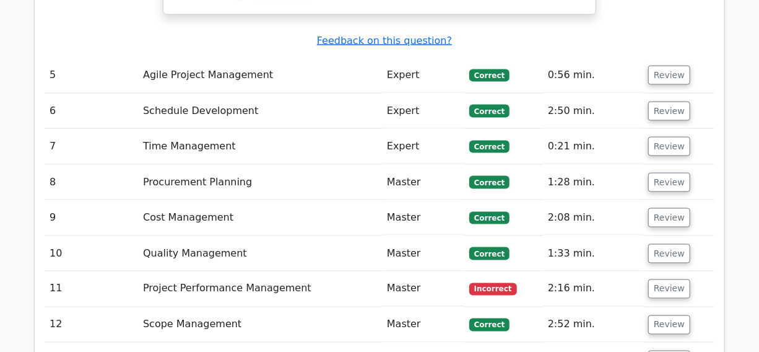
click at [669, 315] on button "Review" at bounding box center [669, 324] width 42 height 19
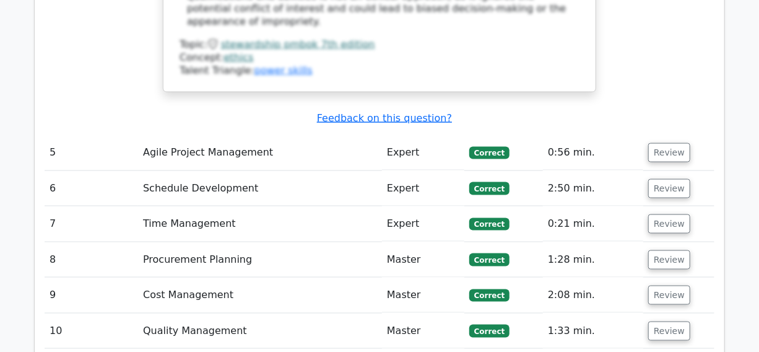
scroll to position [2759, 0]
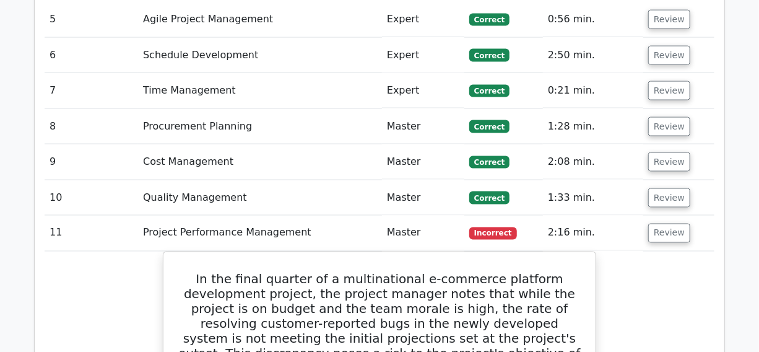
scroll to position [2815, 0]
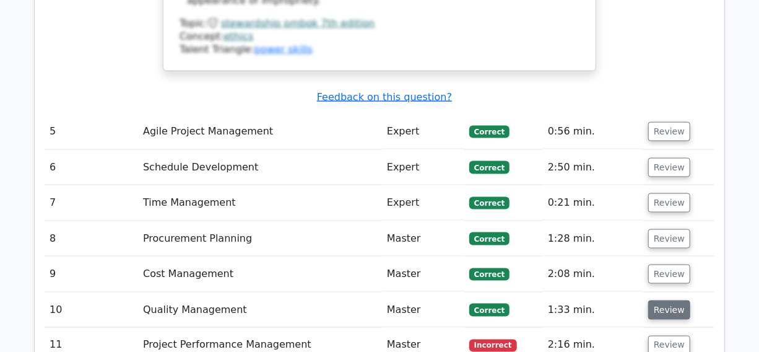
click at [667, 300] on button "Review" at bounding box center [669, 309] width 42 height 19
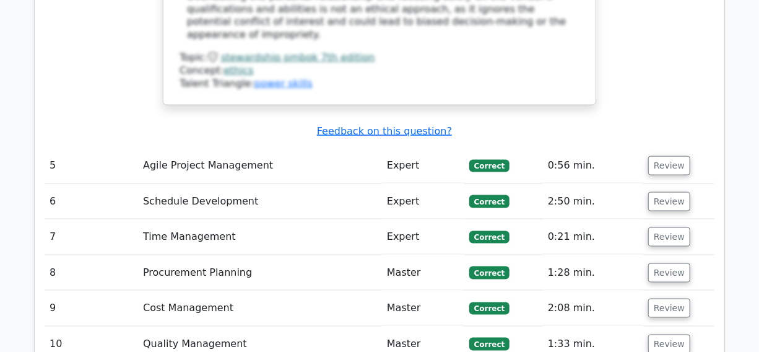
scroll to position [2759, 0]
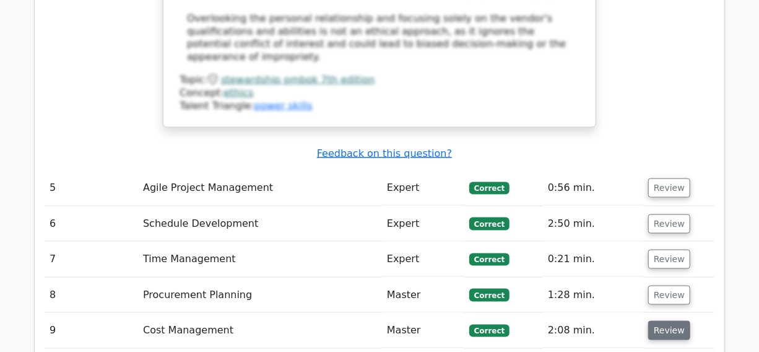
click at [663, 321] on button "Review" at bounding box center [669, 330] width 42 height 19
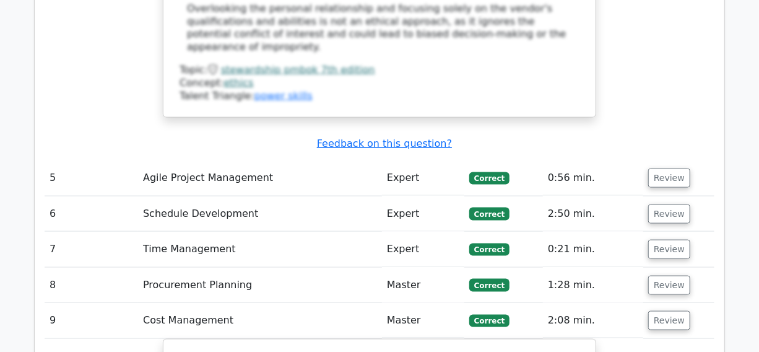
scroll to position [2702, 0]
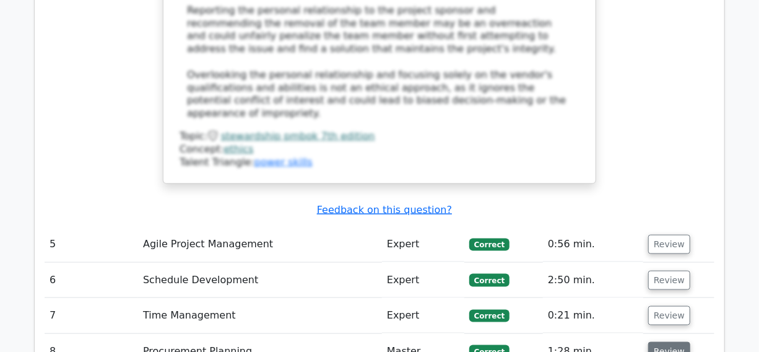
click at [663, 342] on button "Review" at bounding box center [669, 351] width 42 height 19
click at [670, 306] on button "Review" at bounding box center [669, 315] width 42 height 19
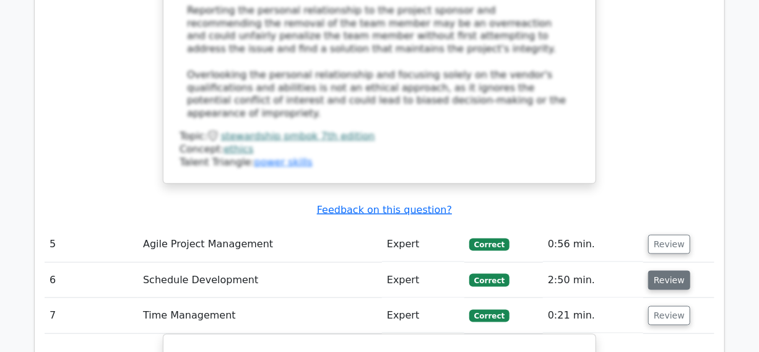
click at [665, 271] on button "Review" at bounding box center [669, 280] width 42 height 19
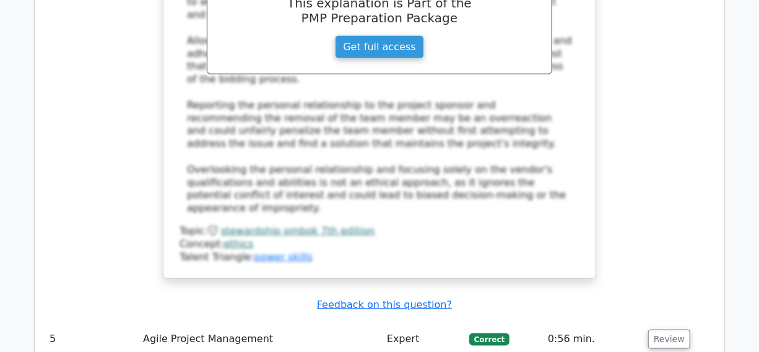
scroll to position [2589, 0]
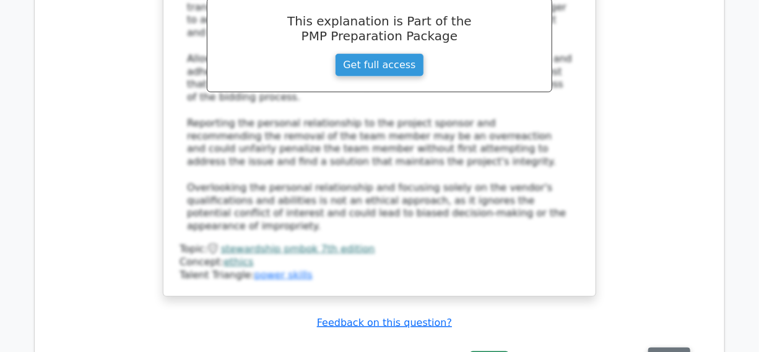
click at [666, 347] on button "Review" at bounding box center [669, 356] width 42 height 19
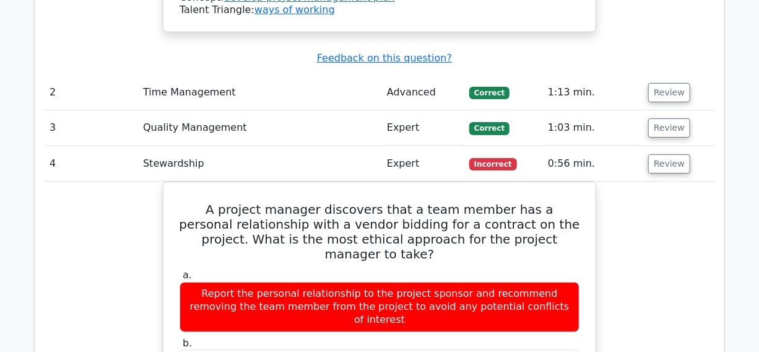
scroll to position [1914, 0]
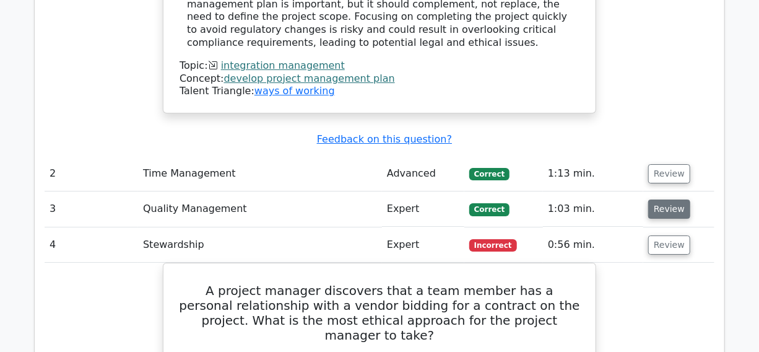
click at [663, 199] on button "Review" at bounding box center [669, 208] width 42 height 19
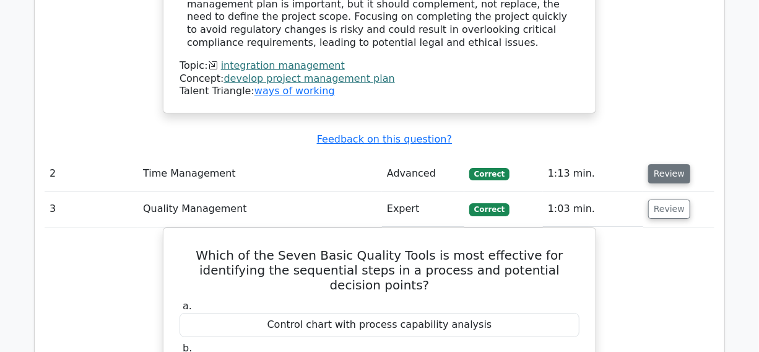
click at [661, 164] on button "Review" at bounding box center [669, 173] width 42 height 19
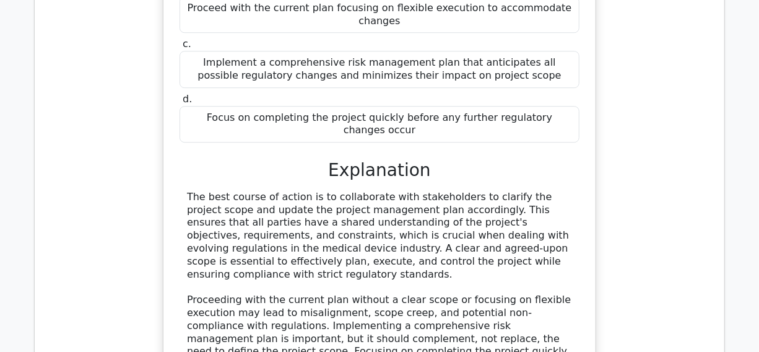
scroll to position [1576, 0]
